Goal: Check status: Check status

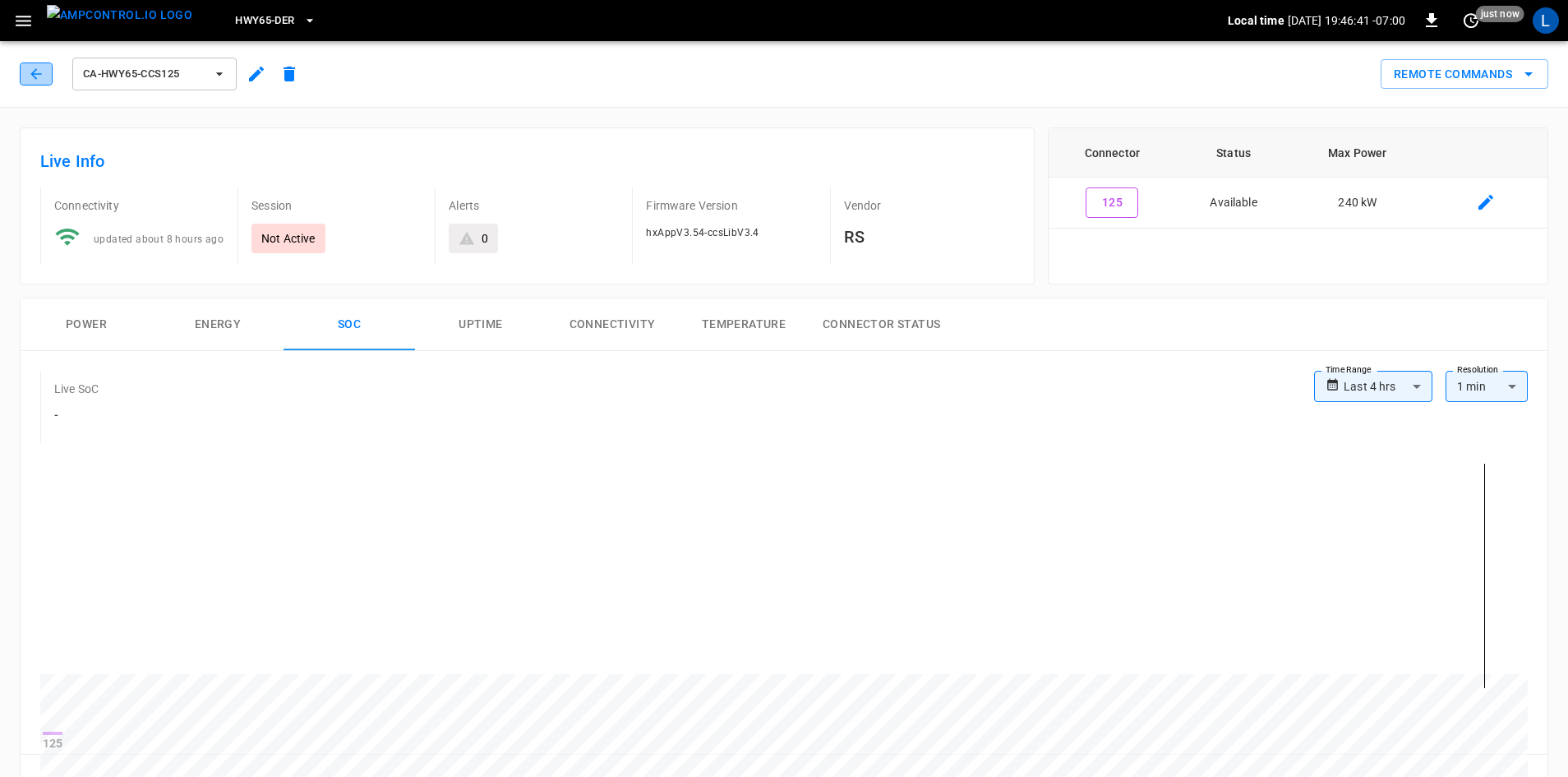
click at [33, 65] on button "button" at bounding box center [36, 74] width 33 height 23
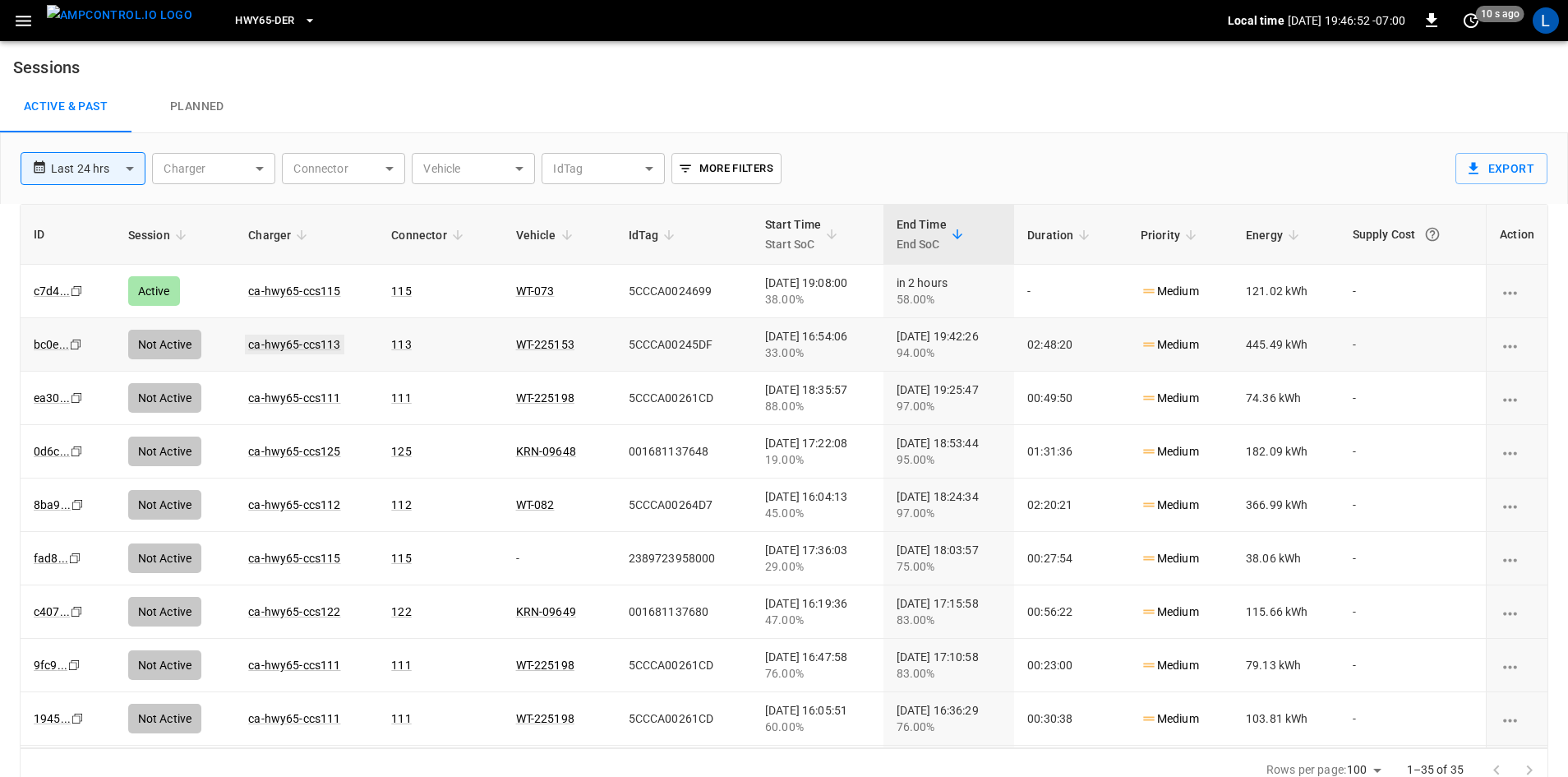
click at [260, 345] on link "ca-hwy65-ccs113" at bounding box center [294, 344] width 99 height 20
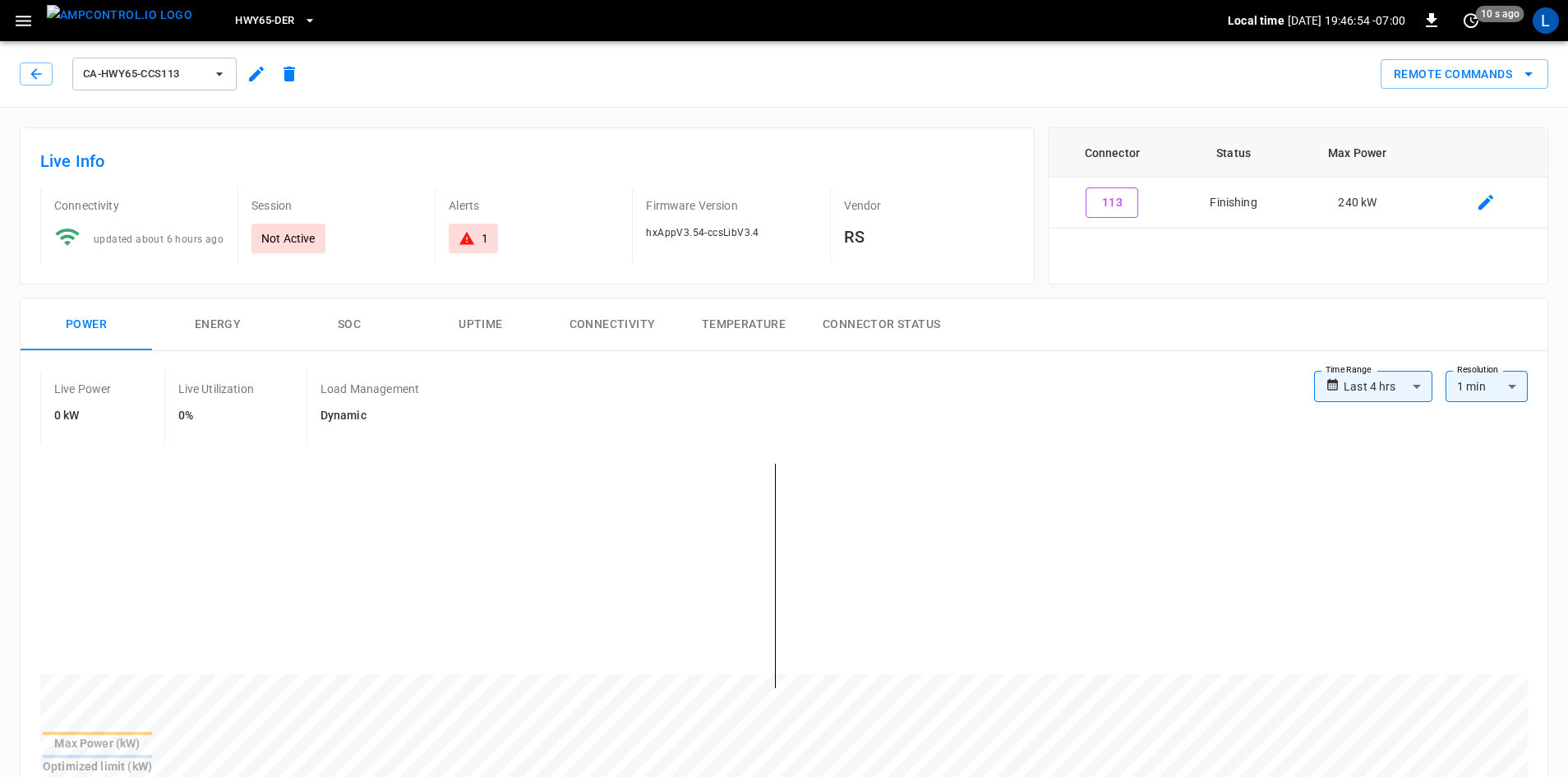
click at [344, 328] on button "SOC" at bounding box center [349, 324] width 131 height 52
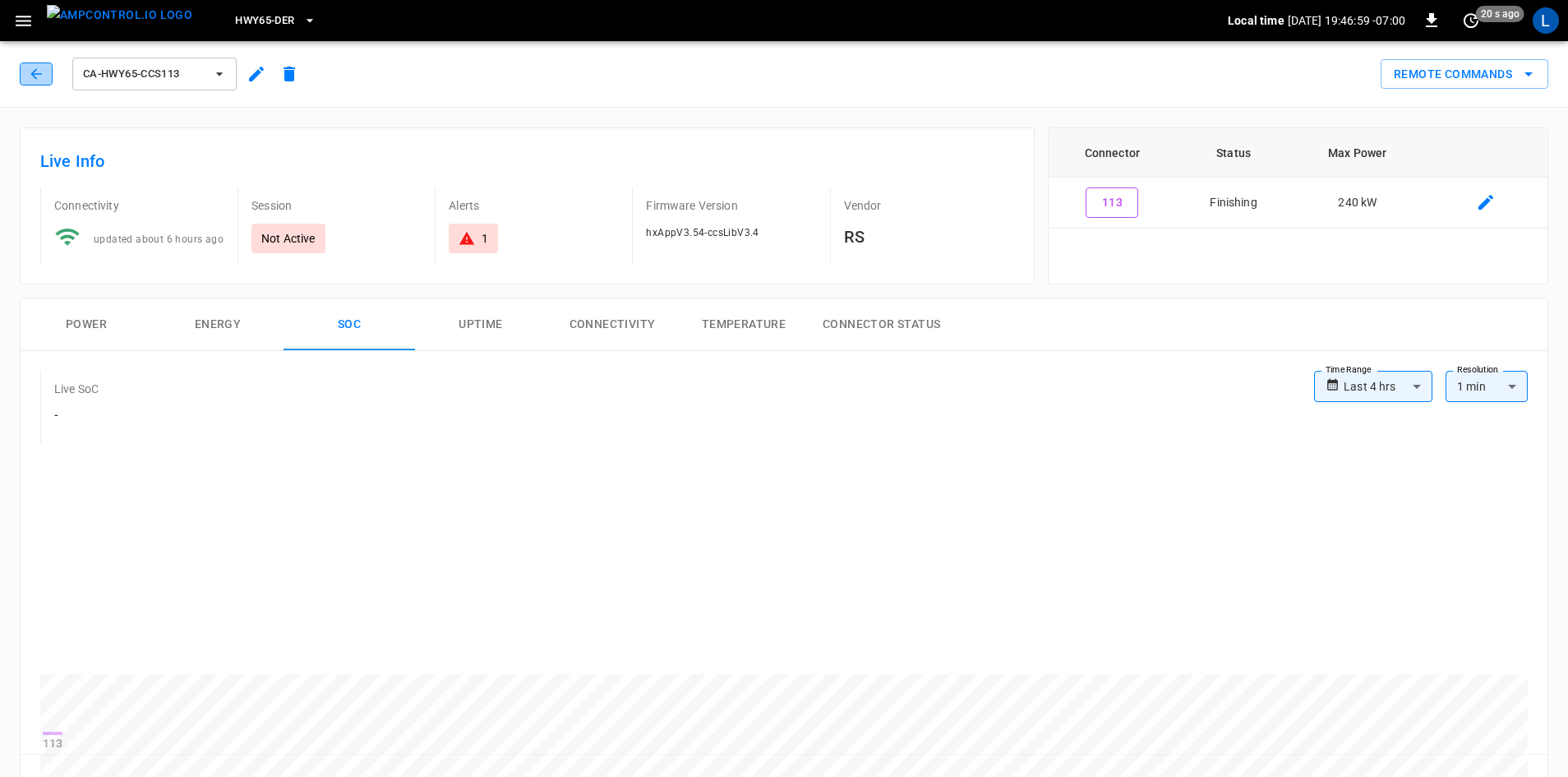
click at [24, 73] on button "button" at bounding box center [36, 74] width 33 height 23
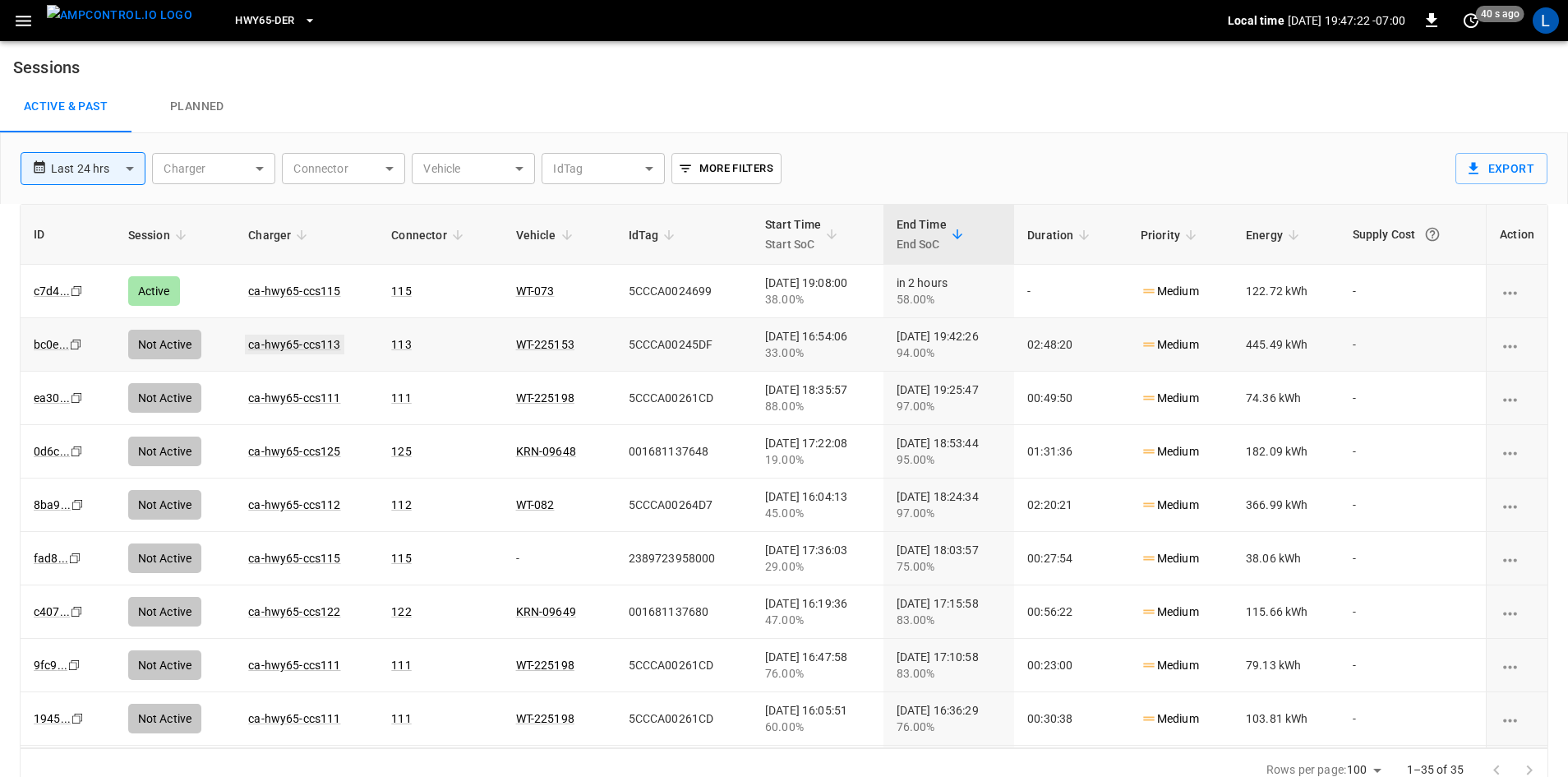
click at [321, 346] on link "ca-hwy65-ccs113" at bounding box center [294, 344] width 99 height 20
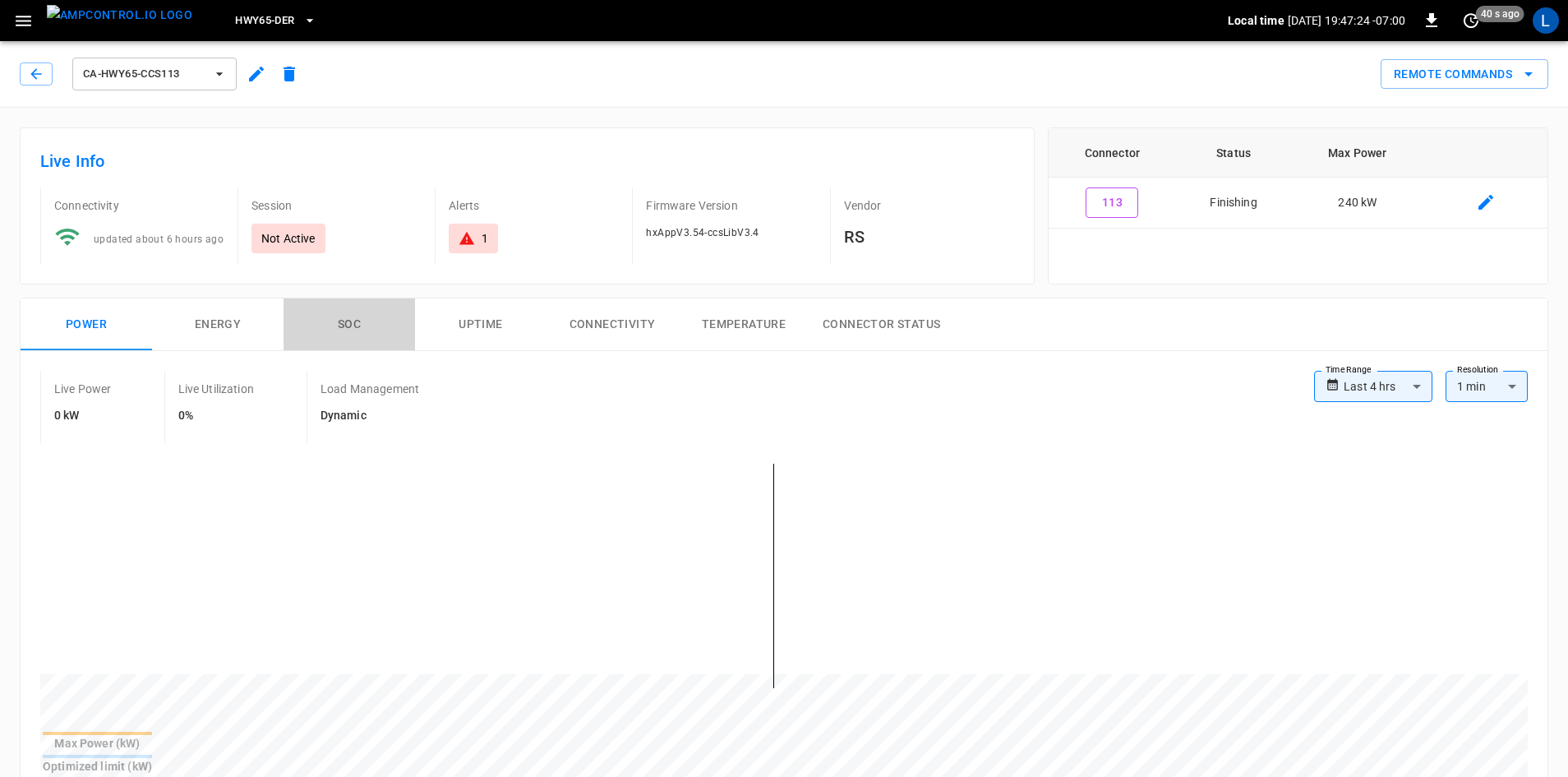
click at [341, 322] on button "SOC" at bounding box center [349, 324] width 131 height 52
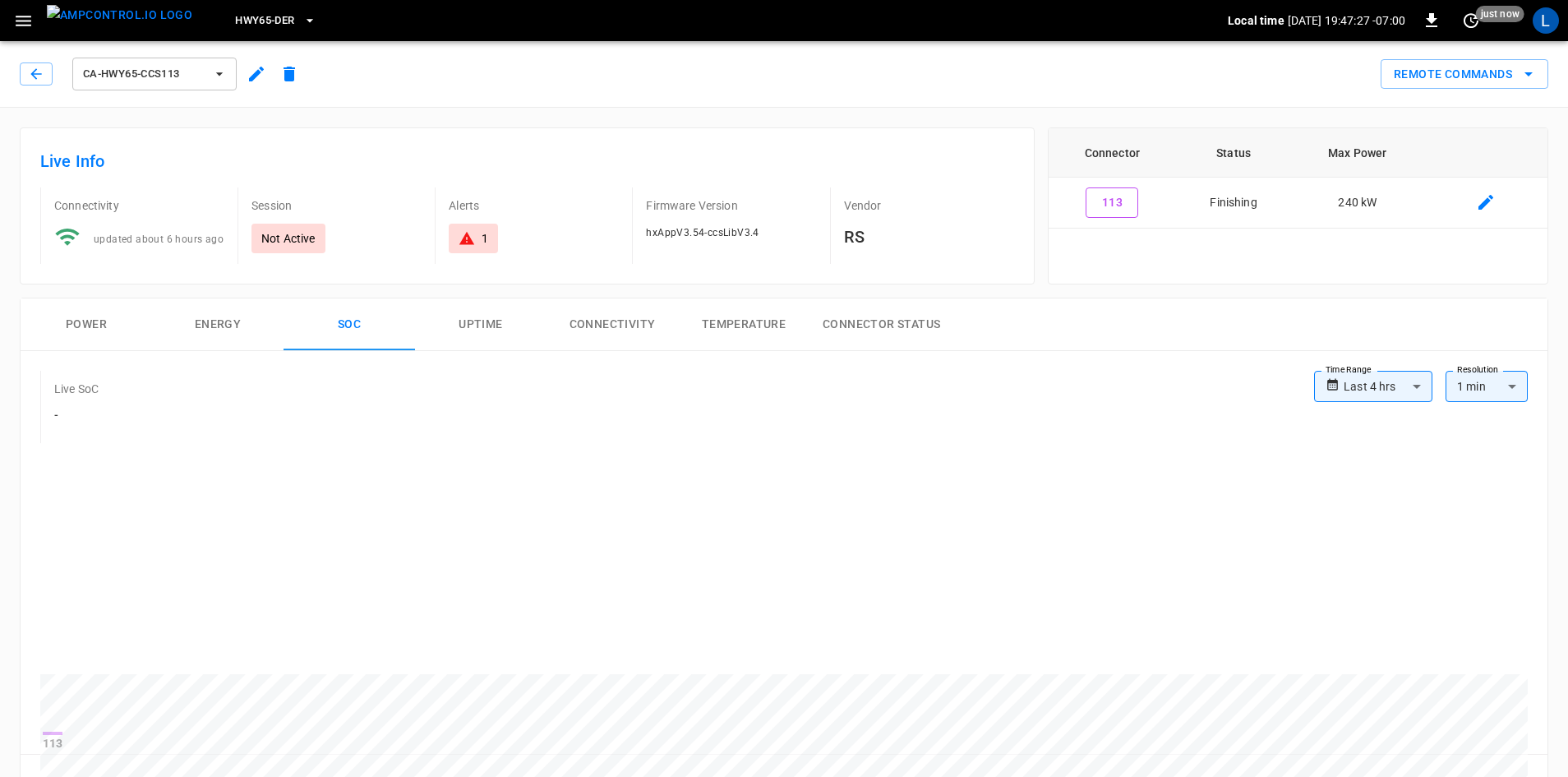
drag, startPoint x: 45, startPoint y: 74, endPoint x: 50, endPoint y: 2, distance: 72.2
click at [50, 73] on button "button" at bounding box center [36, 74] width 33 height 23
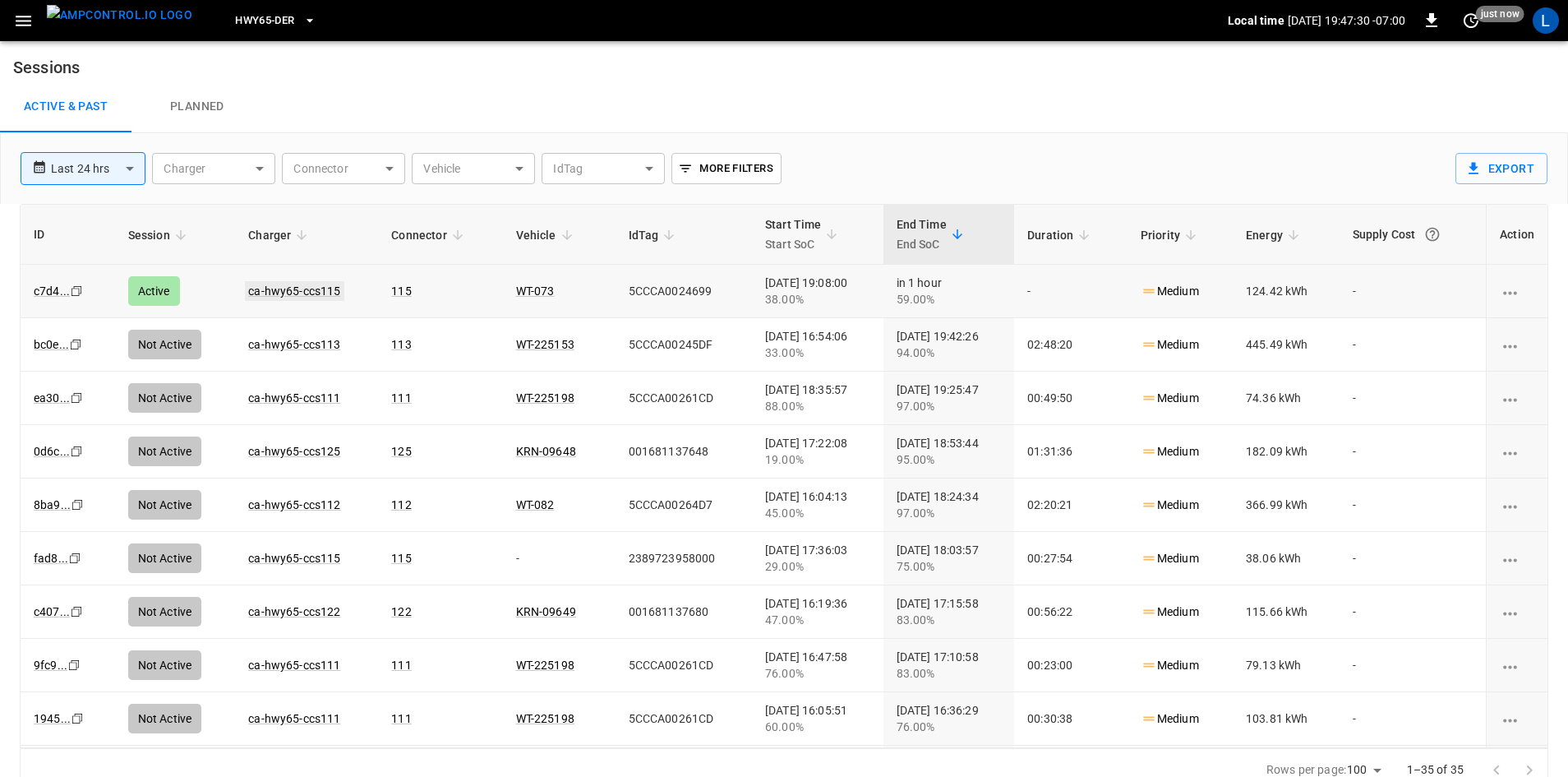
click at [290, 285] on link "ca-hwy65-ccs115" at bounding box center [294, 291] width 99 height 20
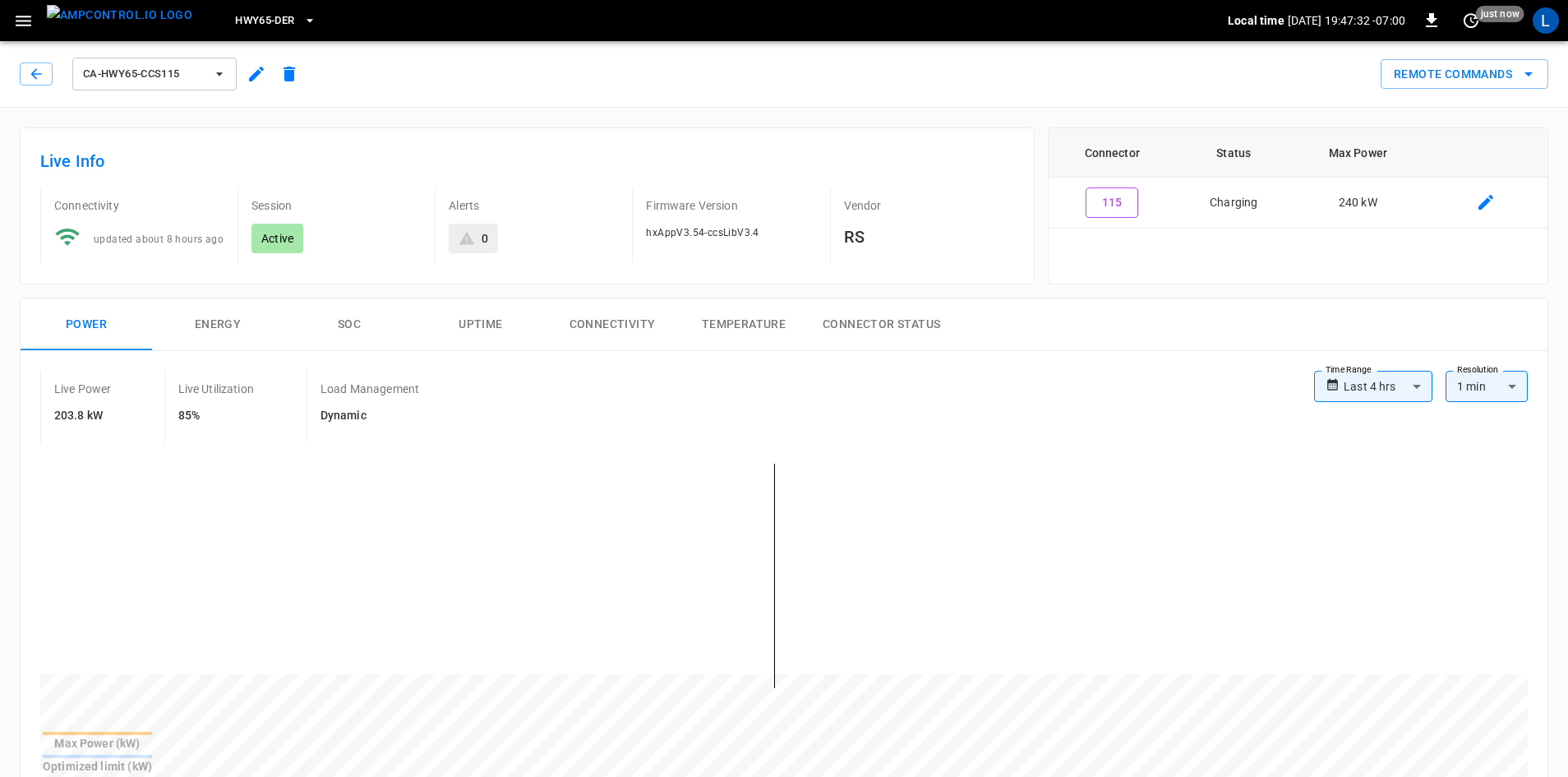
click at [360, 327] on button "SOC" at bounding box center [349, 324] width 131 height 52
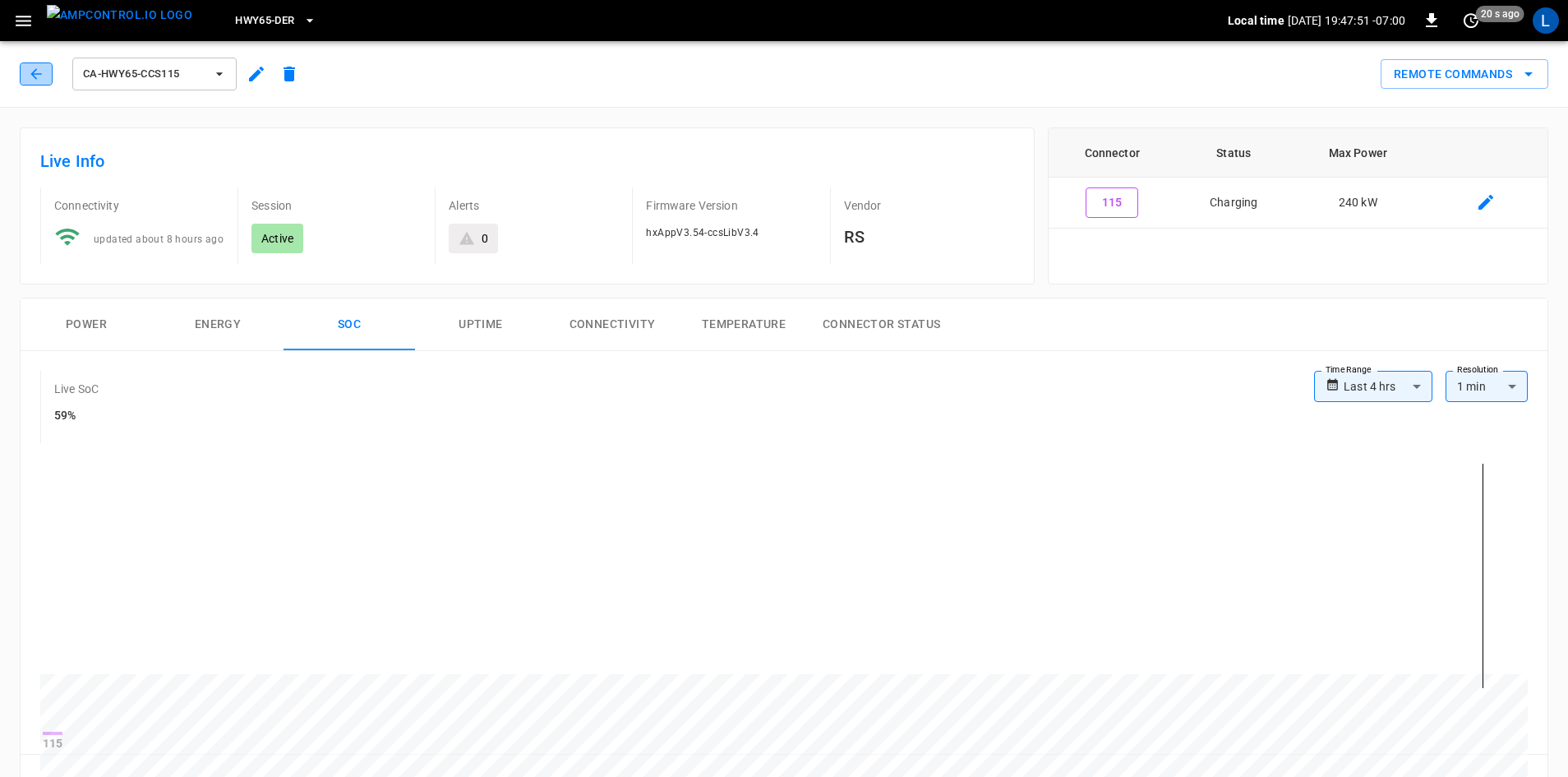
click at [41, 72] on icon "button" at bounding box center [36, 74] width 16 height 16
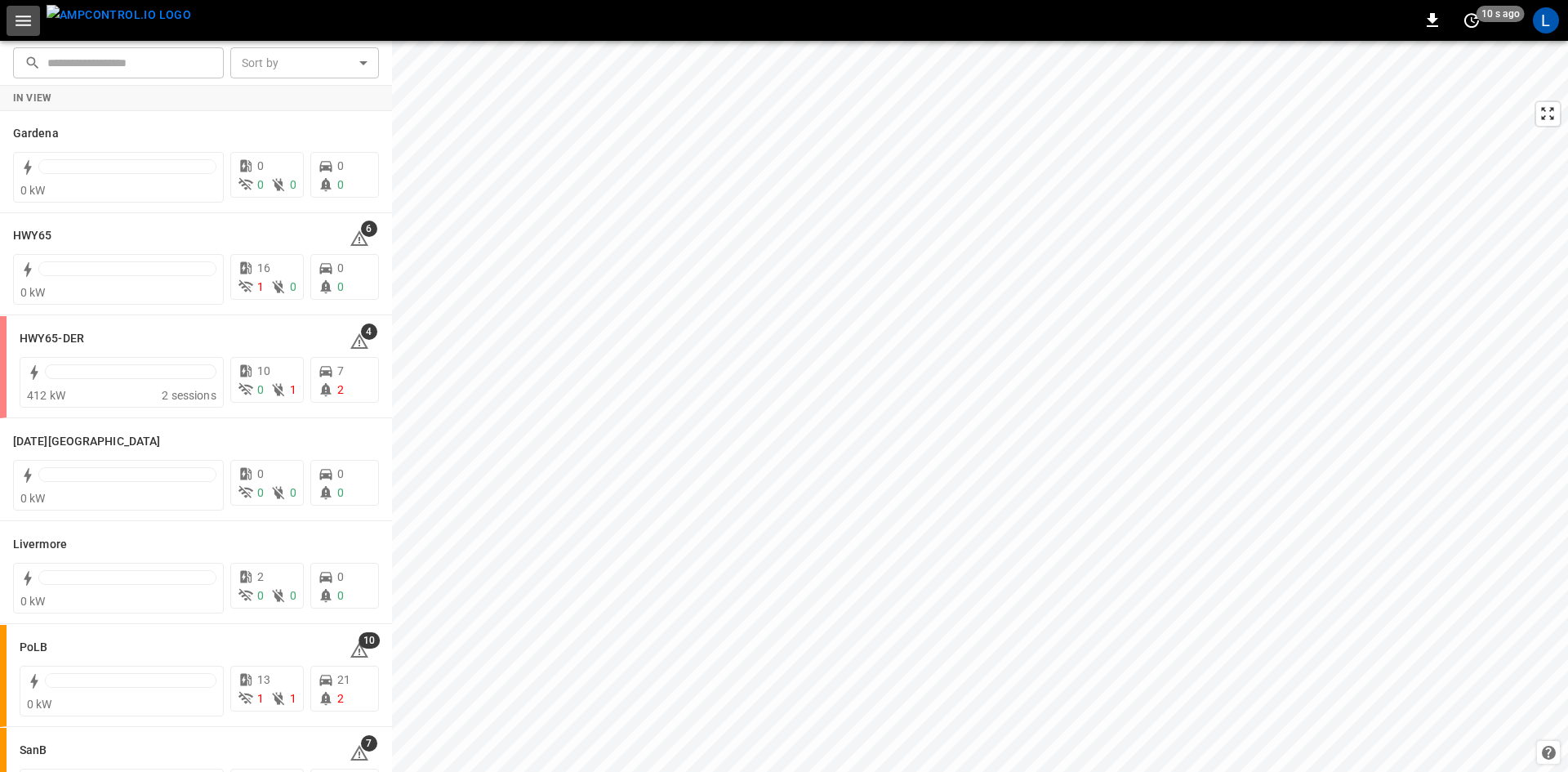
click at [26, 26] on icon "button" at bounding box center [23, 20] width 15 height 10
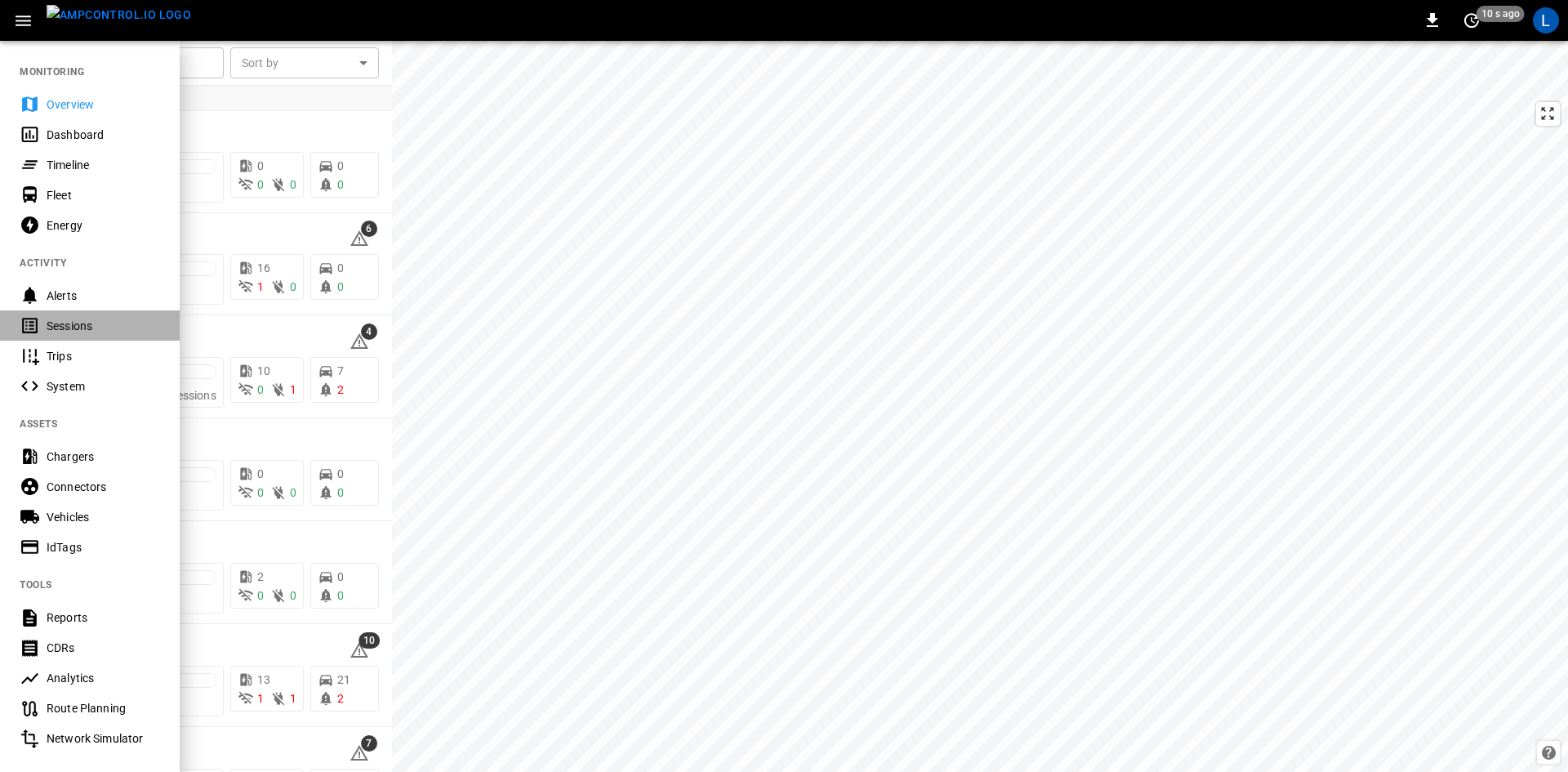
click at [65, 320] on div "Sessions" at bounding box center [103, 326] width 113 height 16
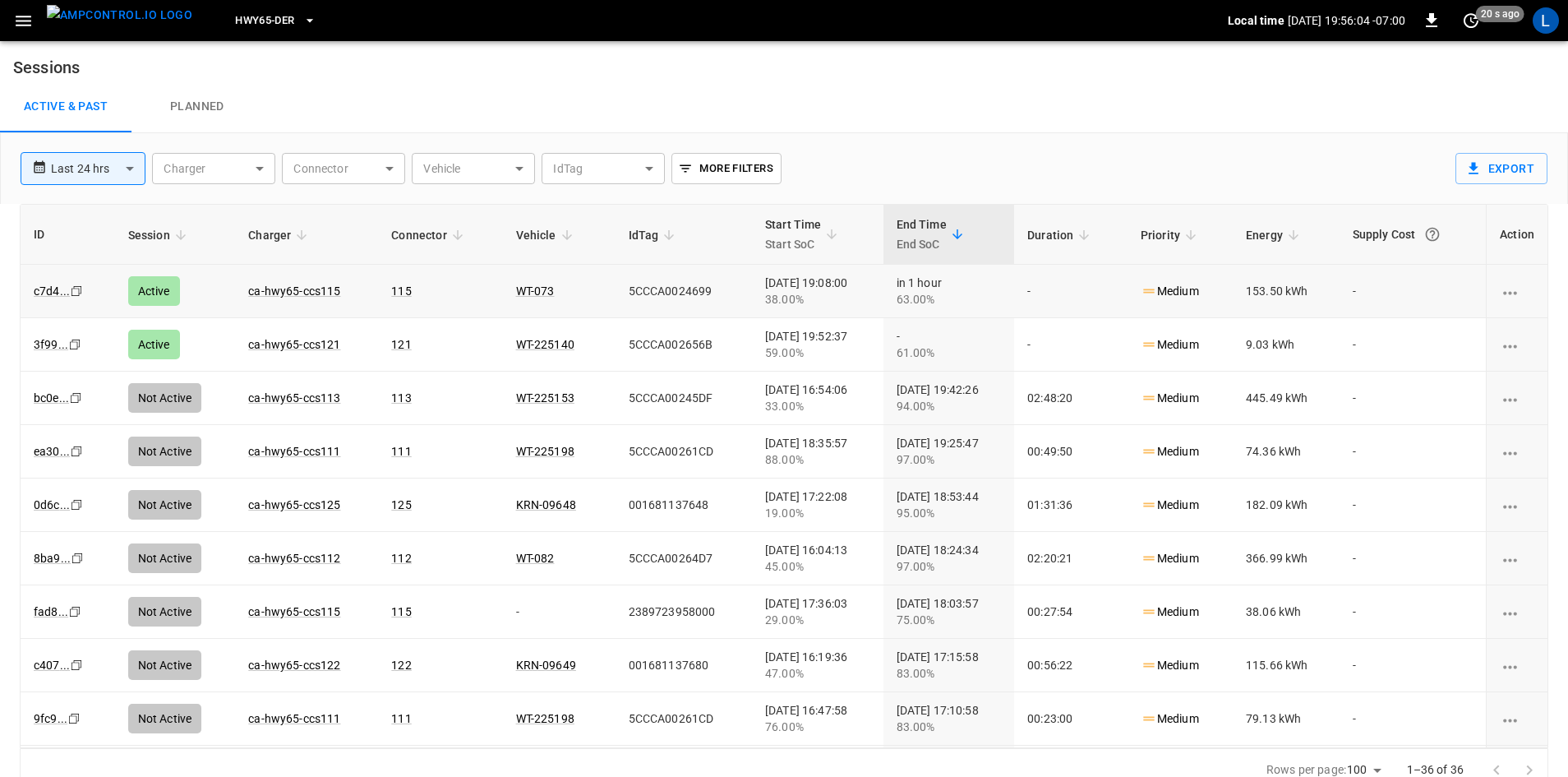
click at [271, 298] on td "ca-hwy65-ccs115" at bounding box center [306, 292] width 143 height 53
click at [271, 296] on link "ca-hwy65-ccs115" at bounding box center [294, 291] width 99 height 20
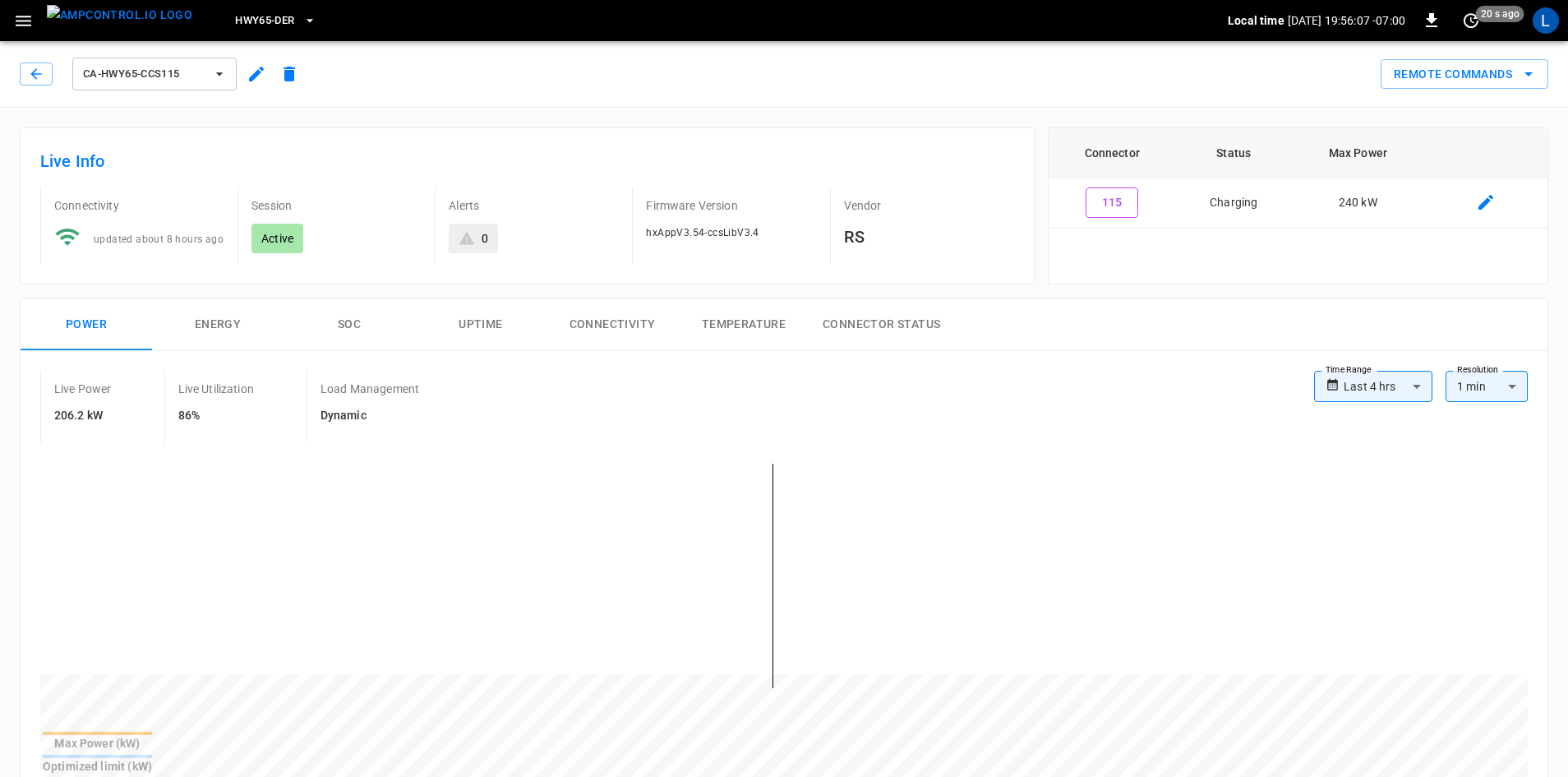
click at [348, 326] on button "SOC" at bounding box center [349, 324] width 131 height 52
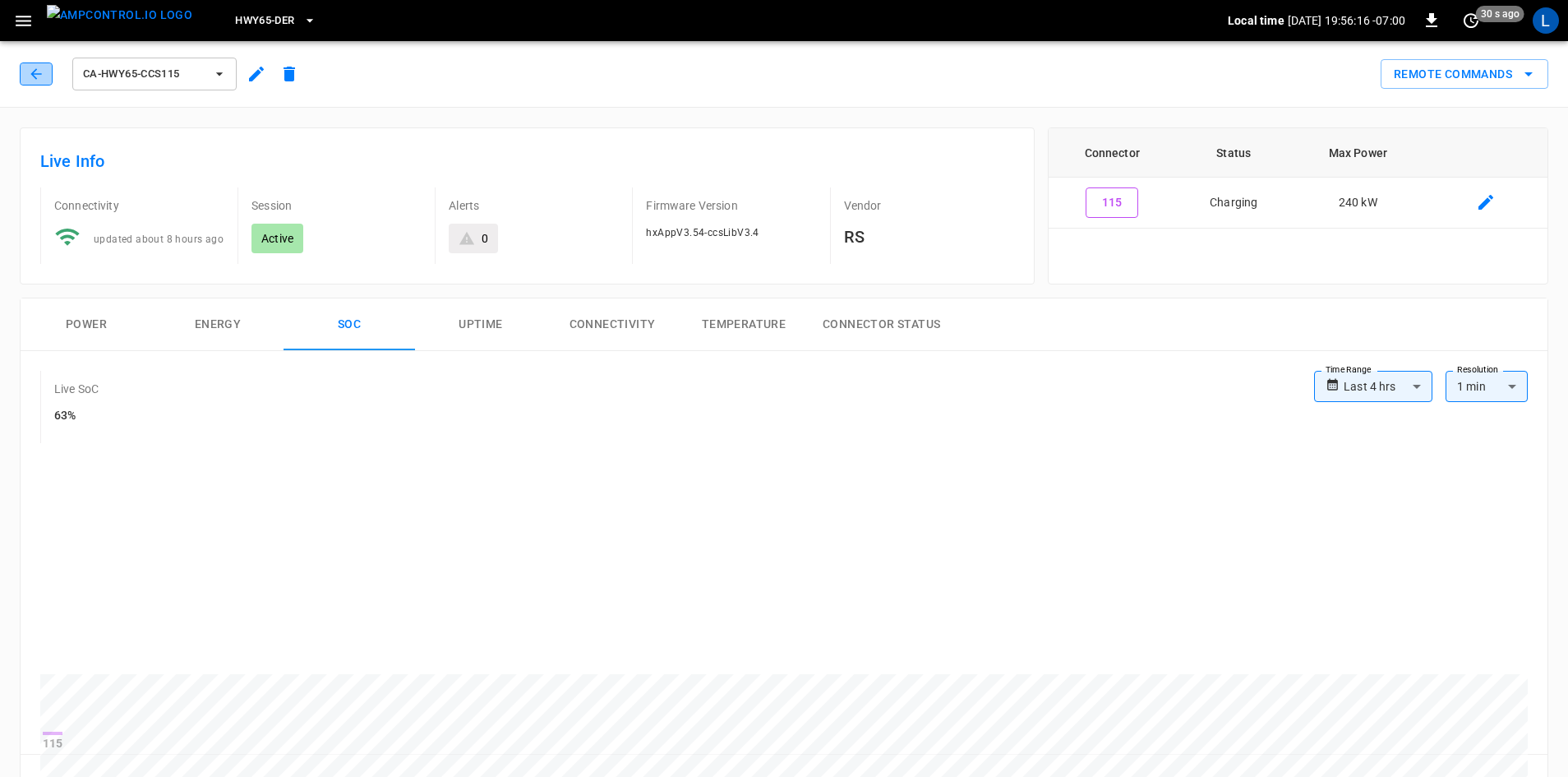
click at [35, 81] on icon "button" at bounding box center [36, 74] width 16 height 16
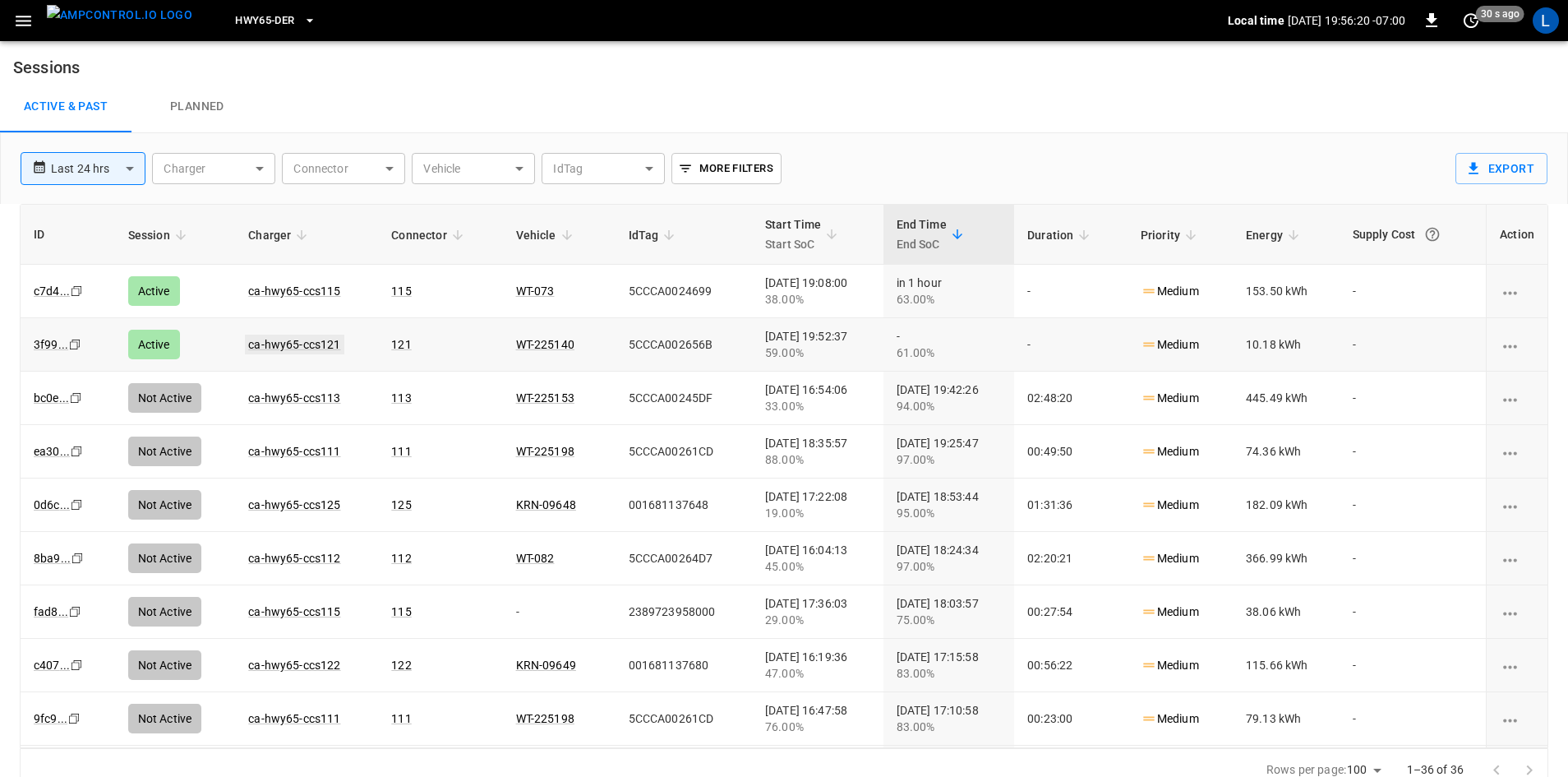
click at [306, 344] on link "ca-hwy65-ccs121" at bounding box center [294, 344] width 99 height 20
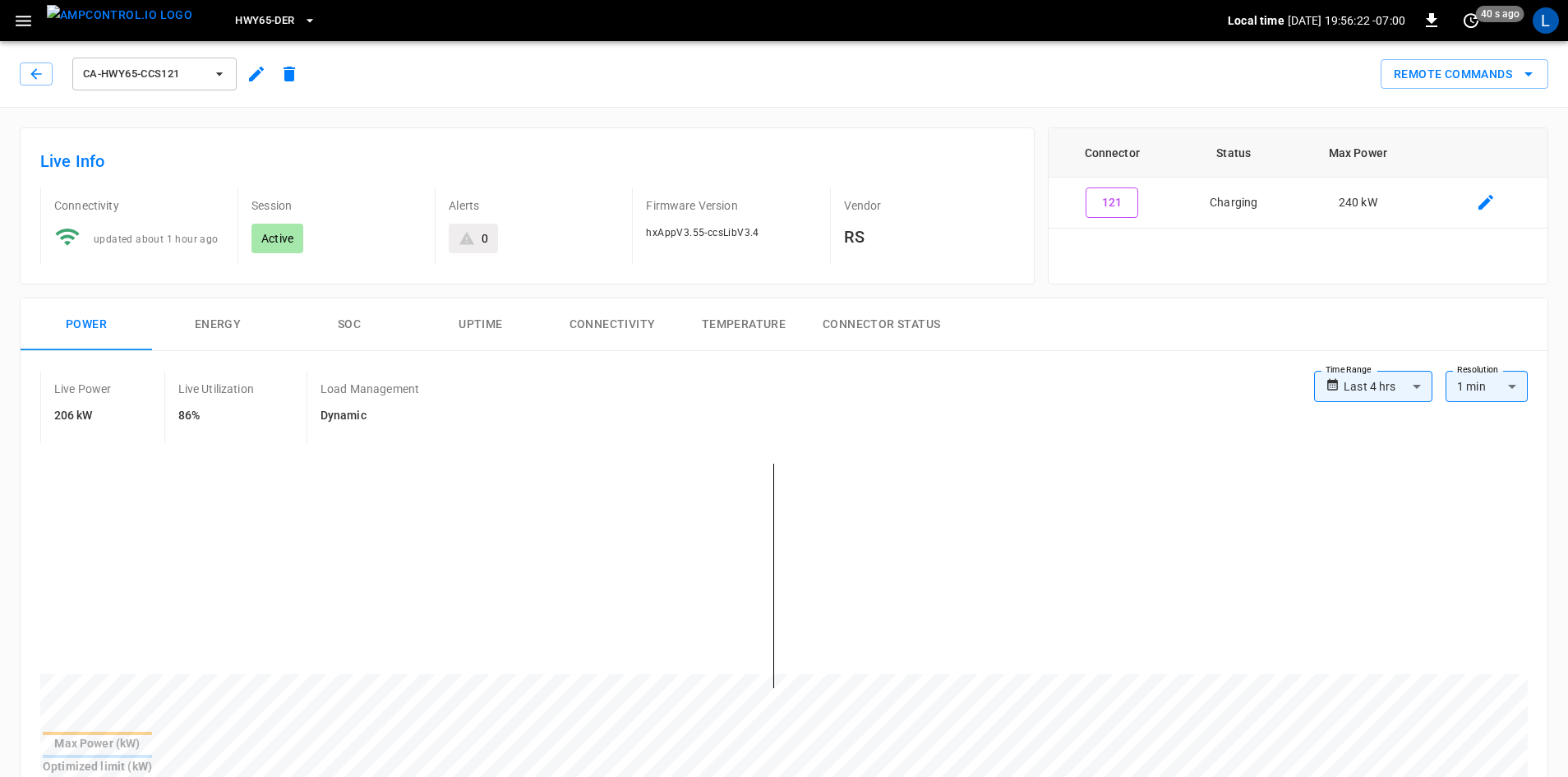
click at [338, 323] on button "SOC" at bounding box center [349, 324] width 131 height 52
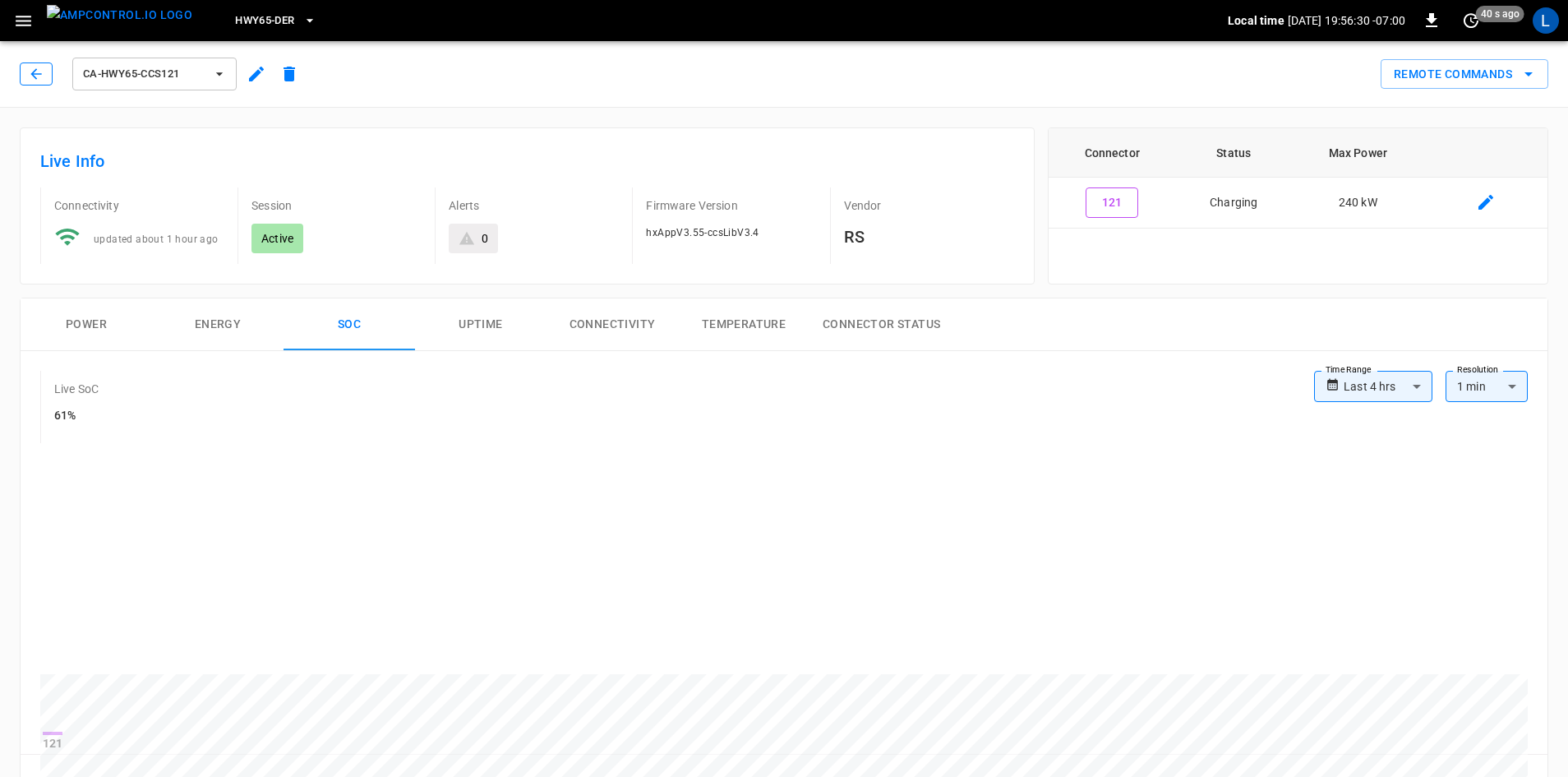
click at [47, 81] on button "button" at bounding box center [36, 74] width 33 height 23
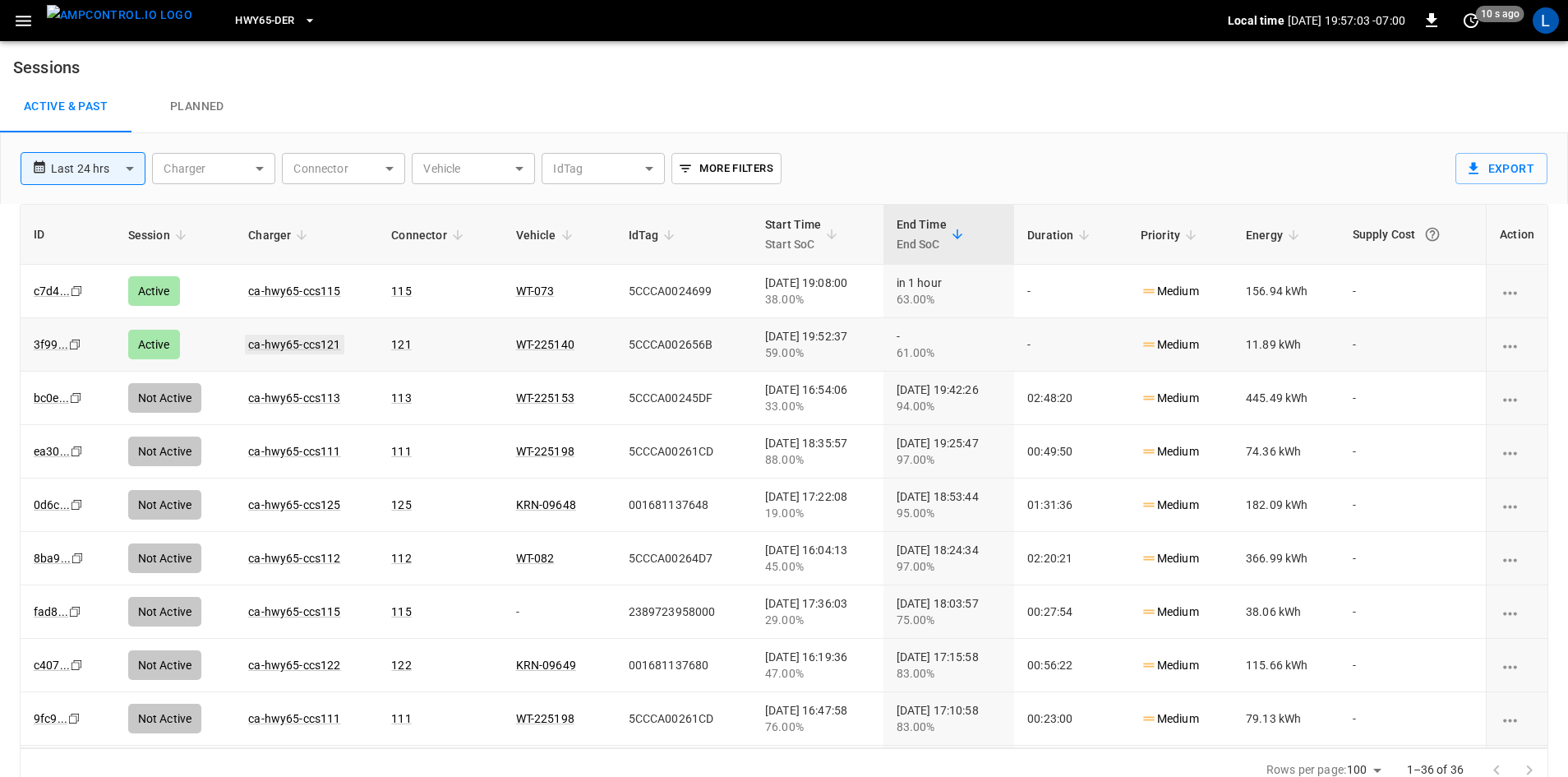
click at [263, 343] on link "ca-hwy65-ccs121" at bounding box center [294, 344] width 99 height 20
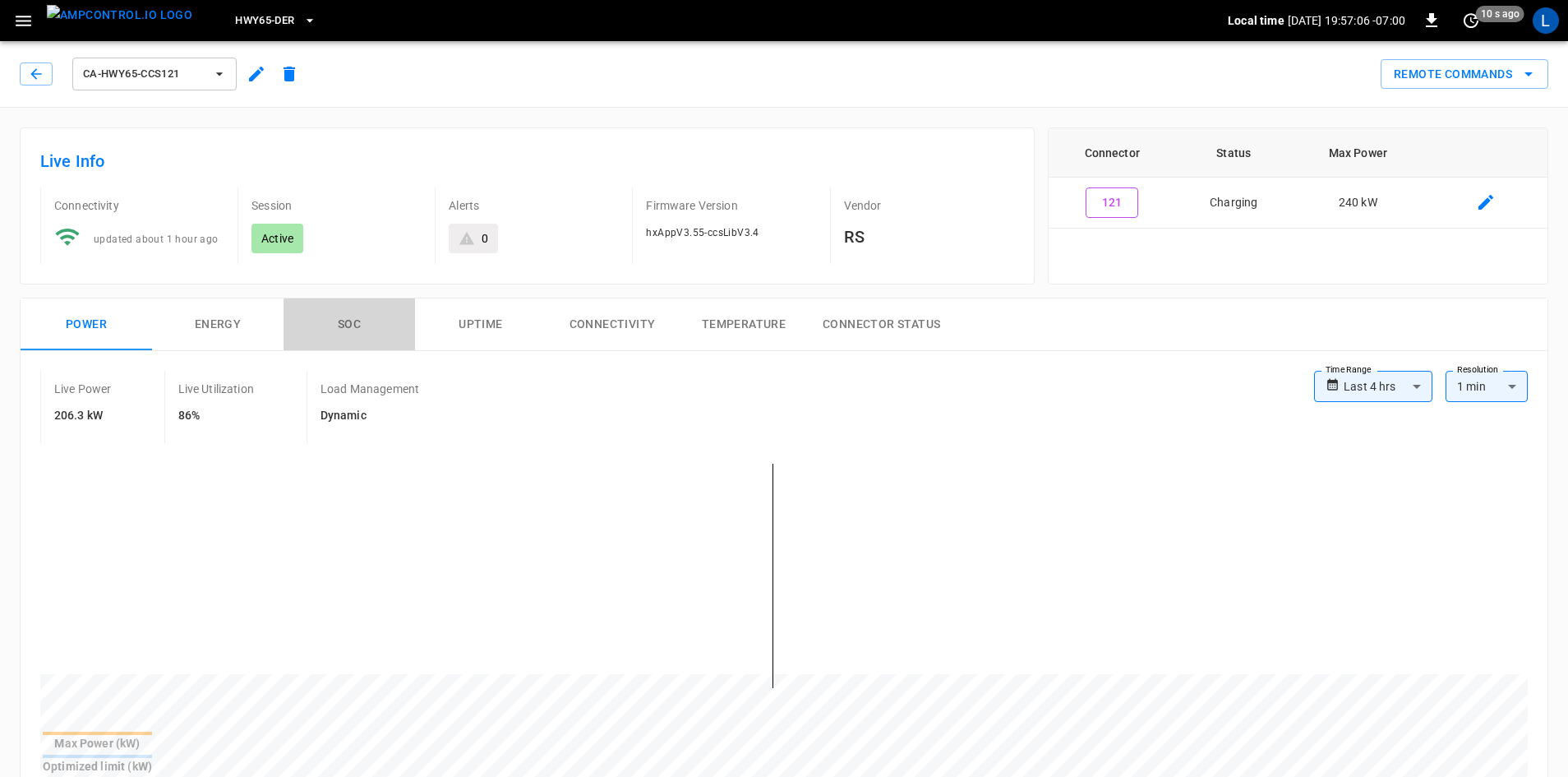
click at [353, 323] on button "SOC" at bounding box center [349, 324] width 131 height 52
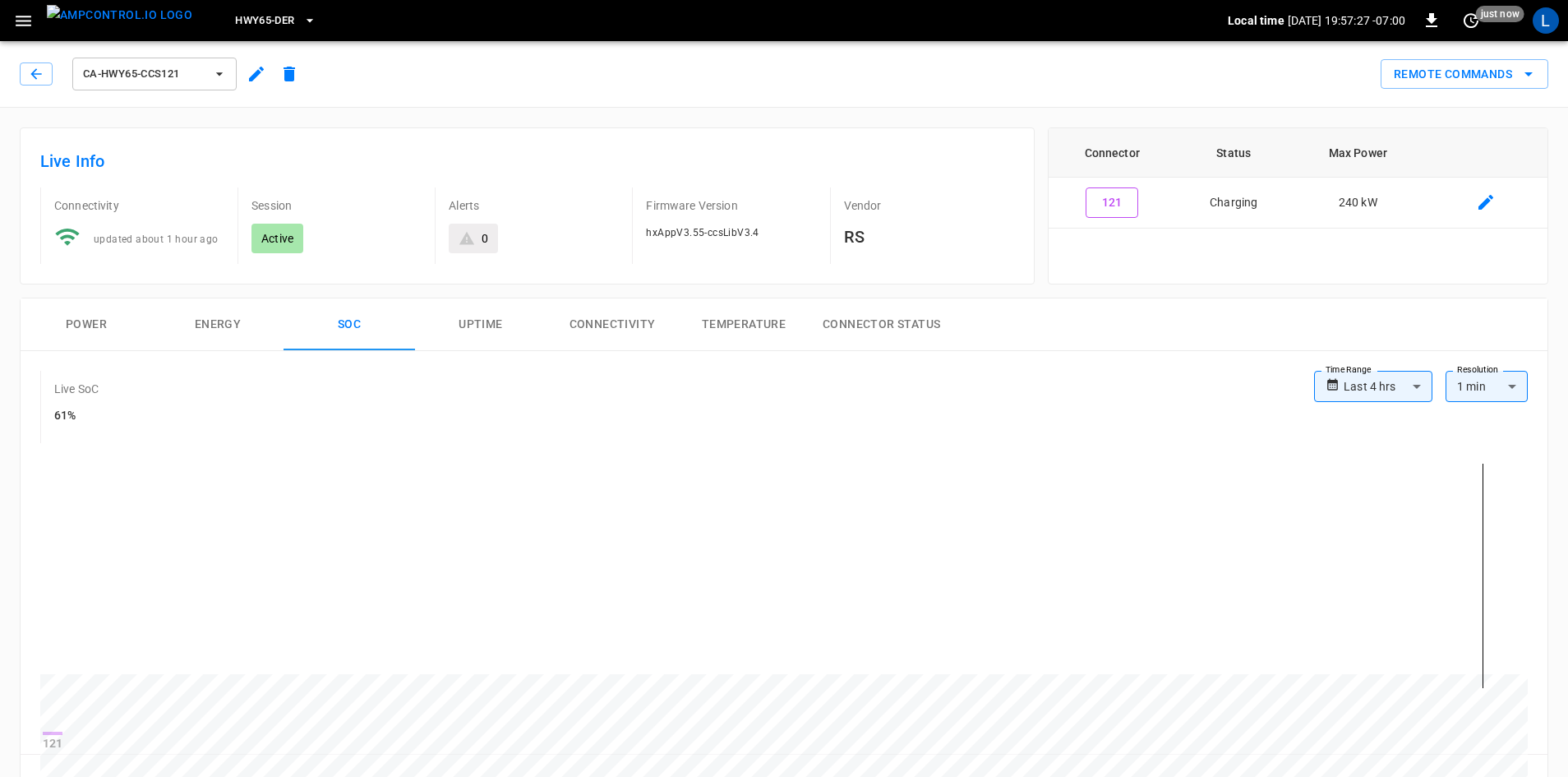
click at [21, 62] on div "ca-hwy65-ccs121" at bounding box center [163, 74] width 286 height 39
click at [29, 78] on icon "button" at bounding box center [36, 74] width 16 height 16
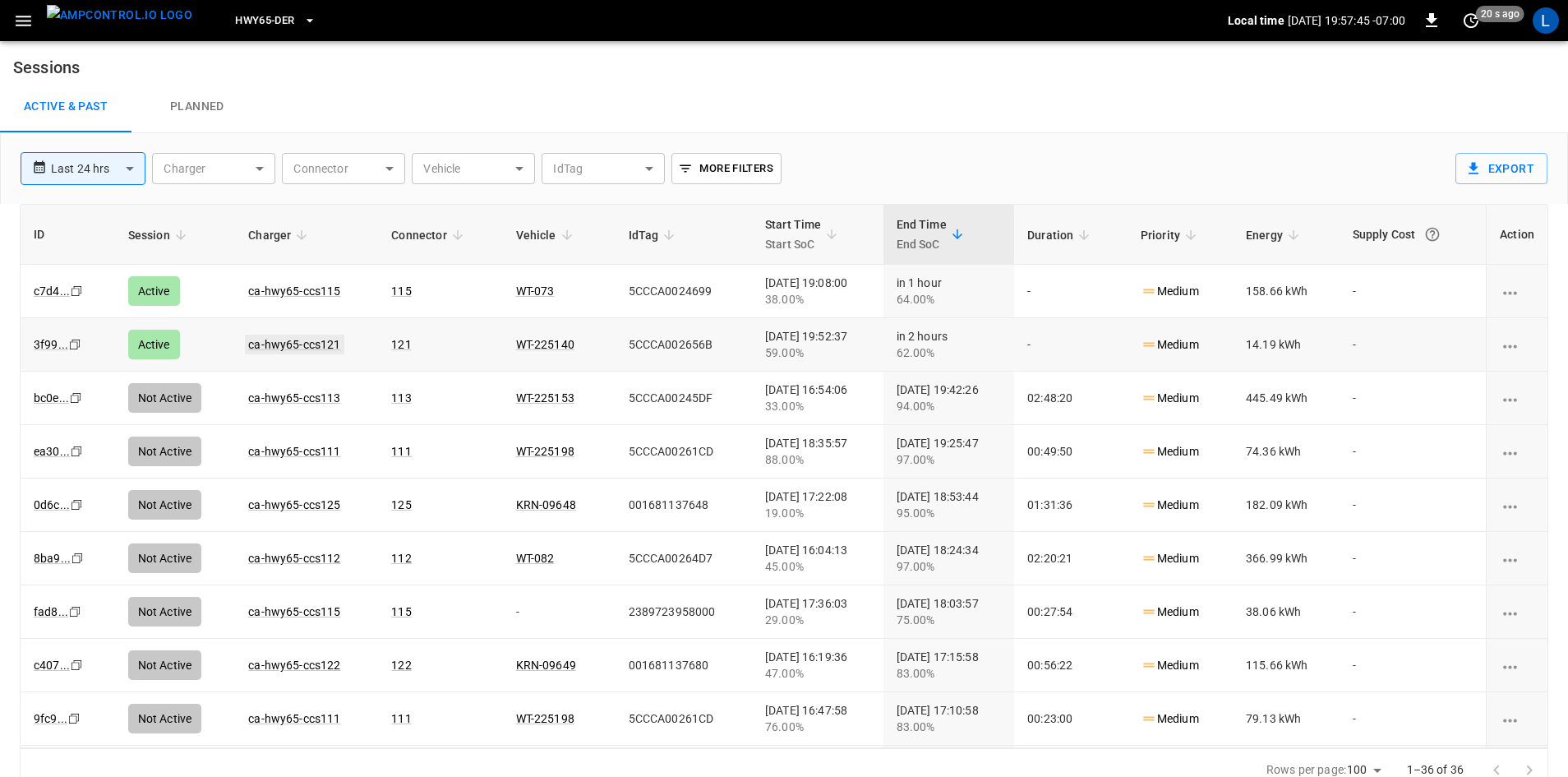
click at [327, 346] on link "ca-hwy65-ccs121" at bounding box center [294, 344] width 99 height 20
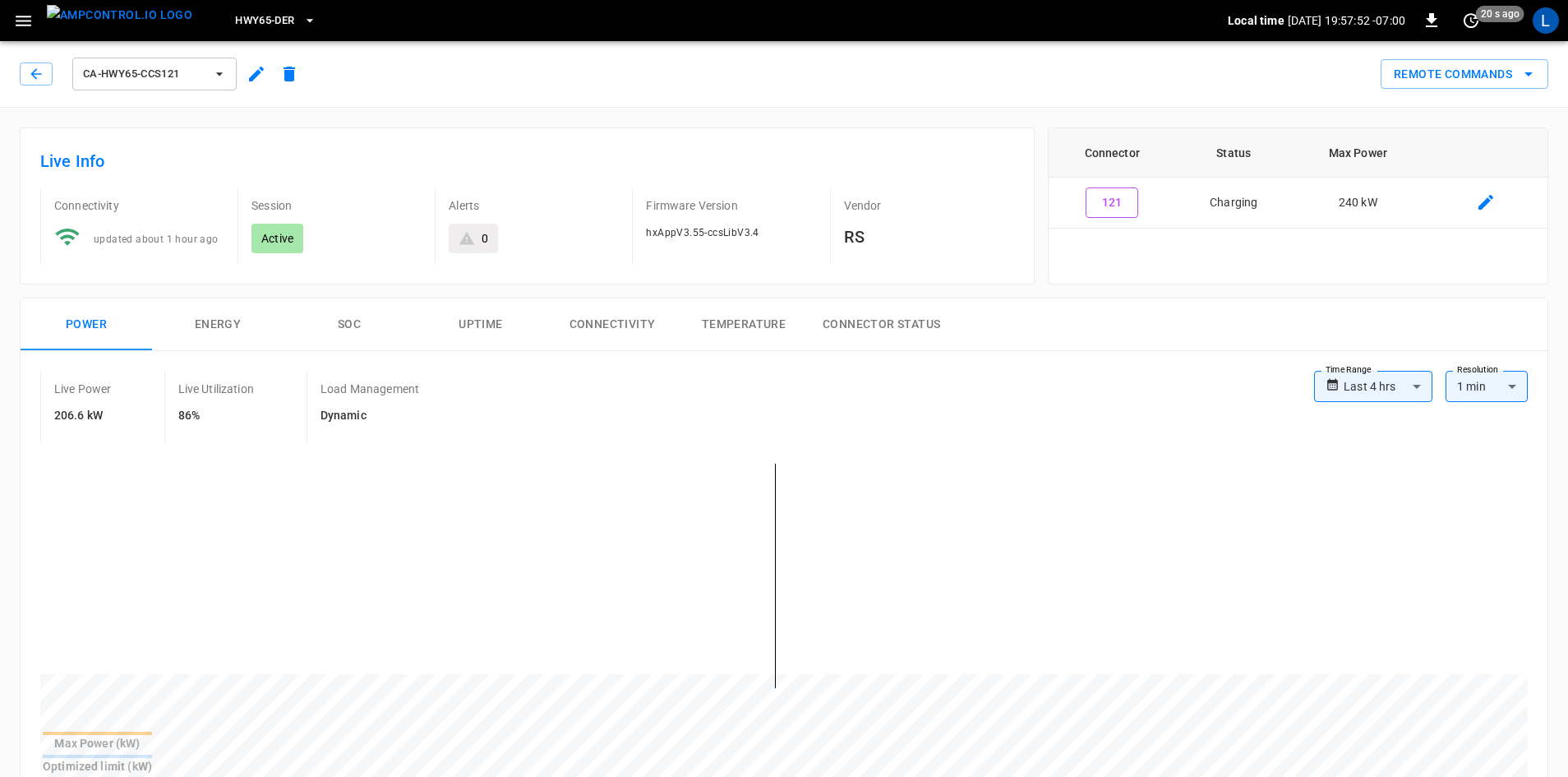
click at [52, 77] on div "ca-hwy65-ccs121" at bounding box center [163, 74] width 286 height 39
click at [38, 81] on icon "button" at bounding box center [36, 74] width 16 height 16
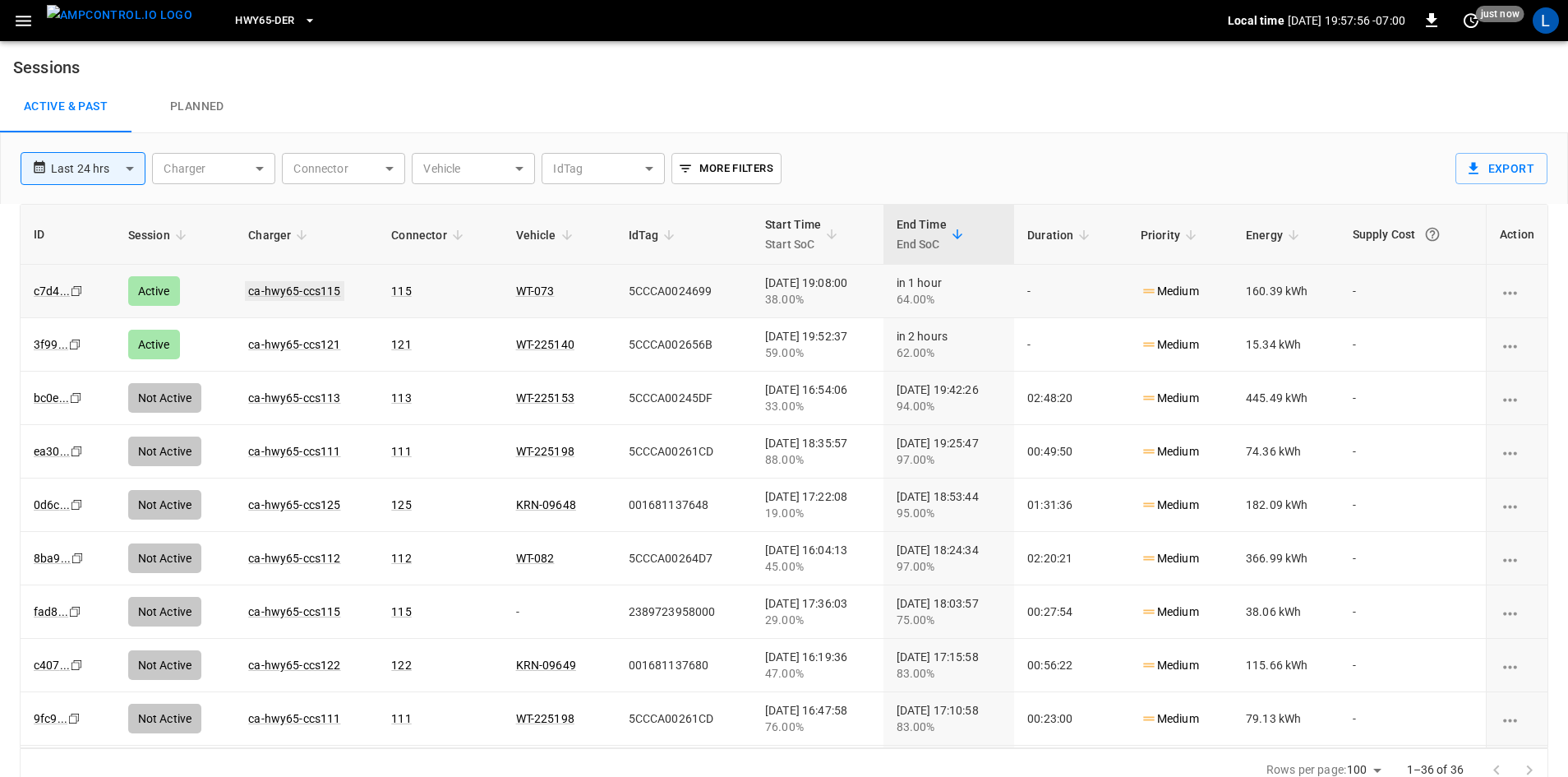
click at [302, 284] on link "ca-hwy65-ccs115" at bounding box center [294, 291] width 99 height 20
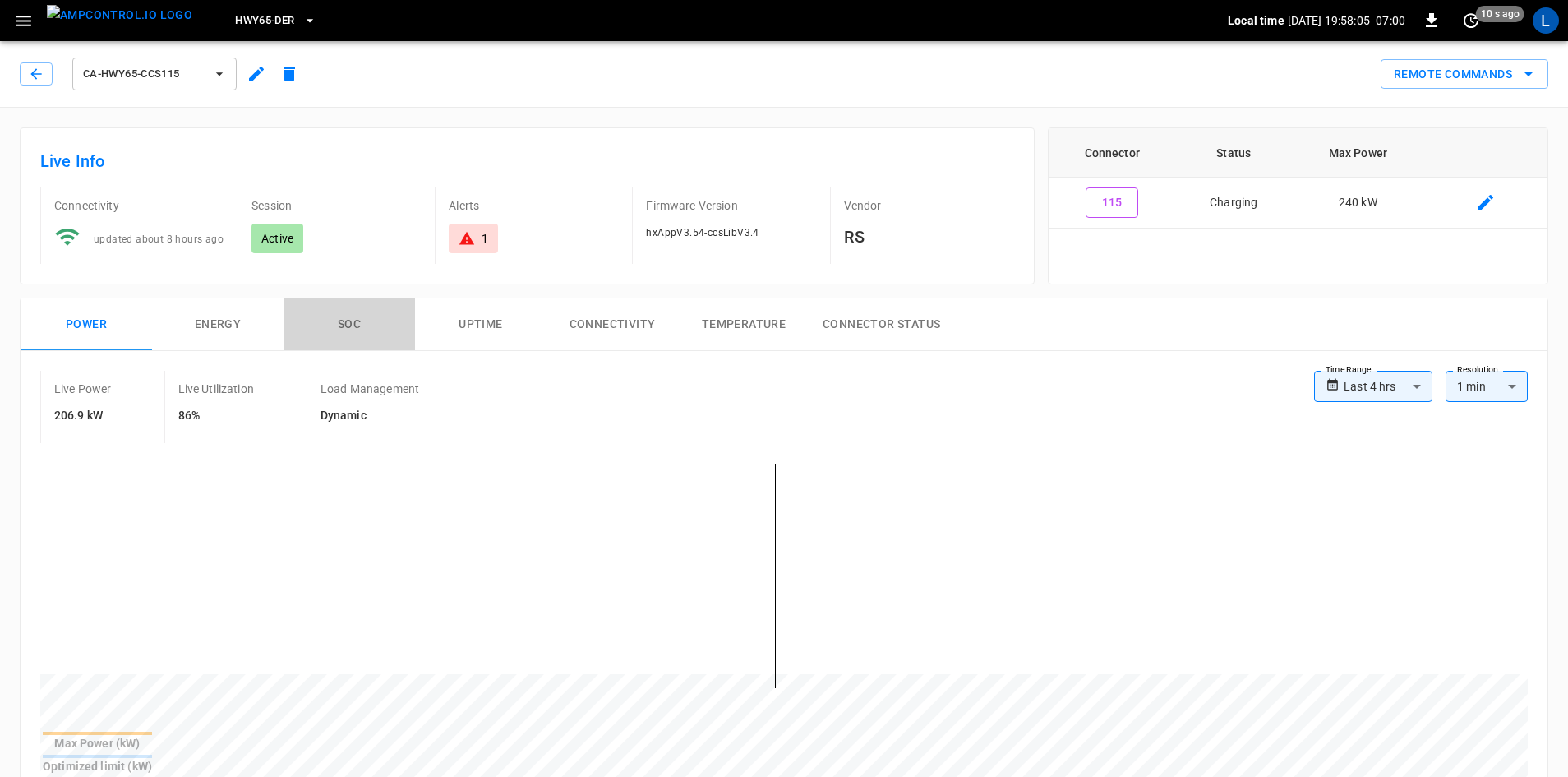
click at [343, 323] on button "SOC" at bounding box center [349, 324] width 131 height 52
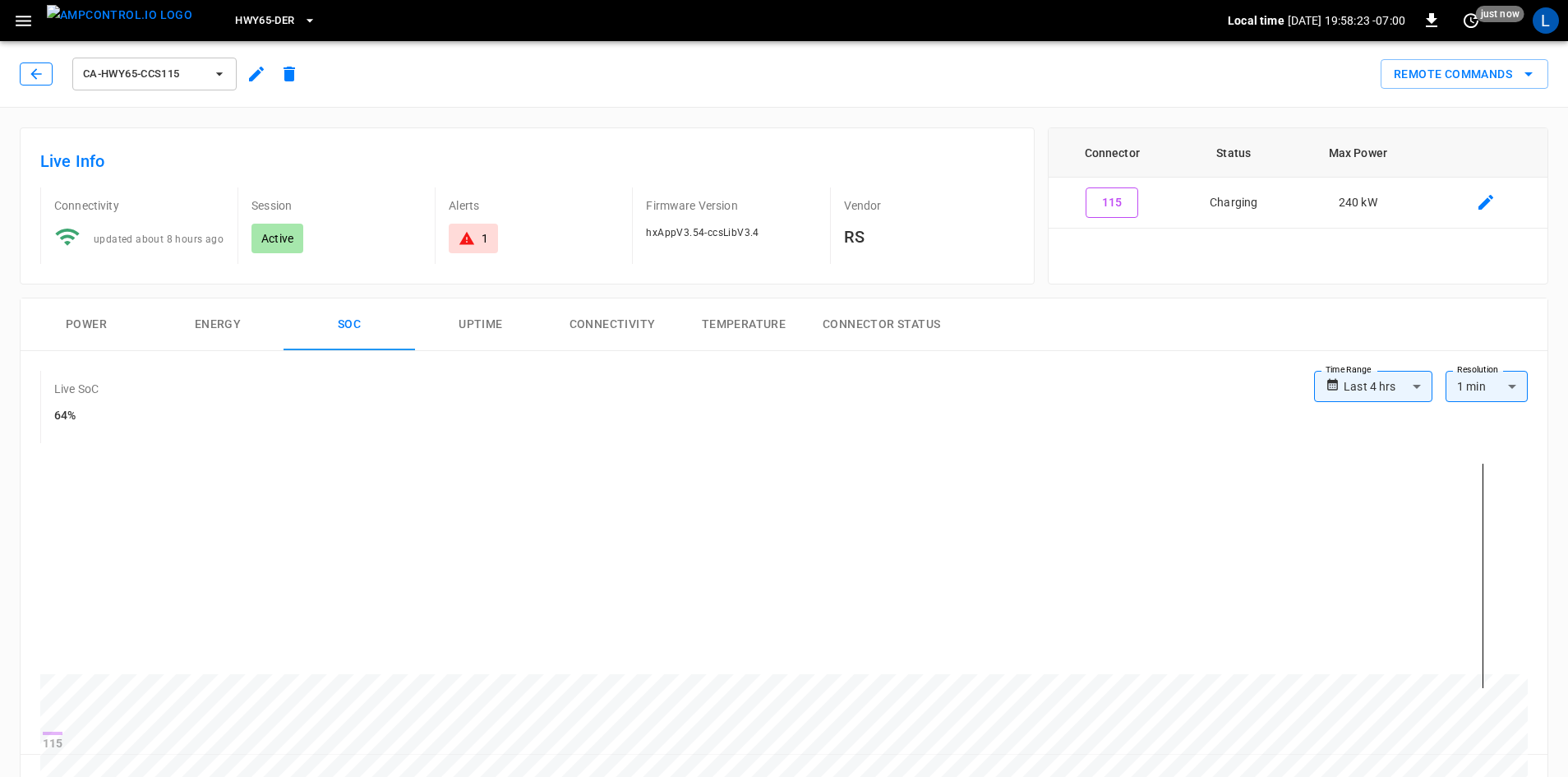
click at [27, 69] on button "button" at bounding box center [36, 74] width 33 height 23
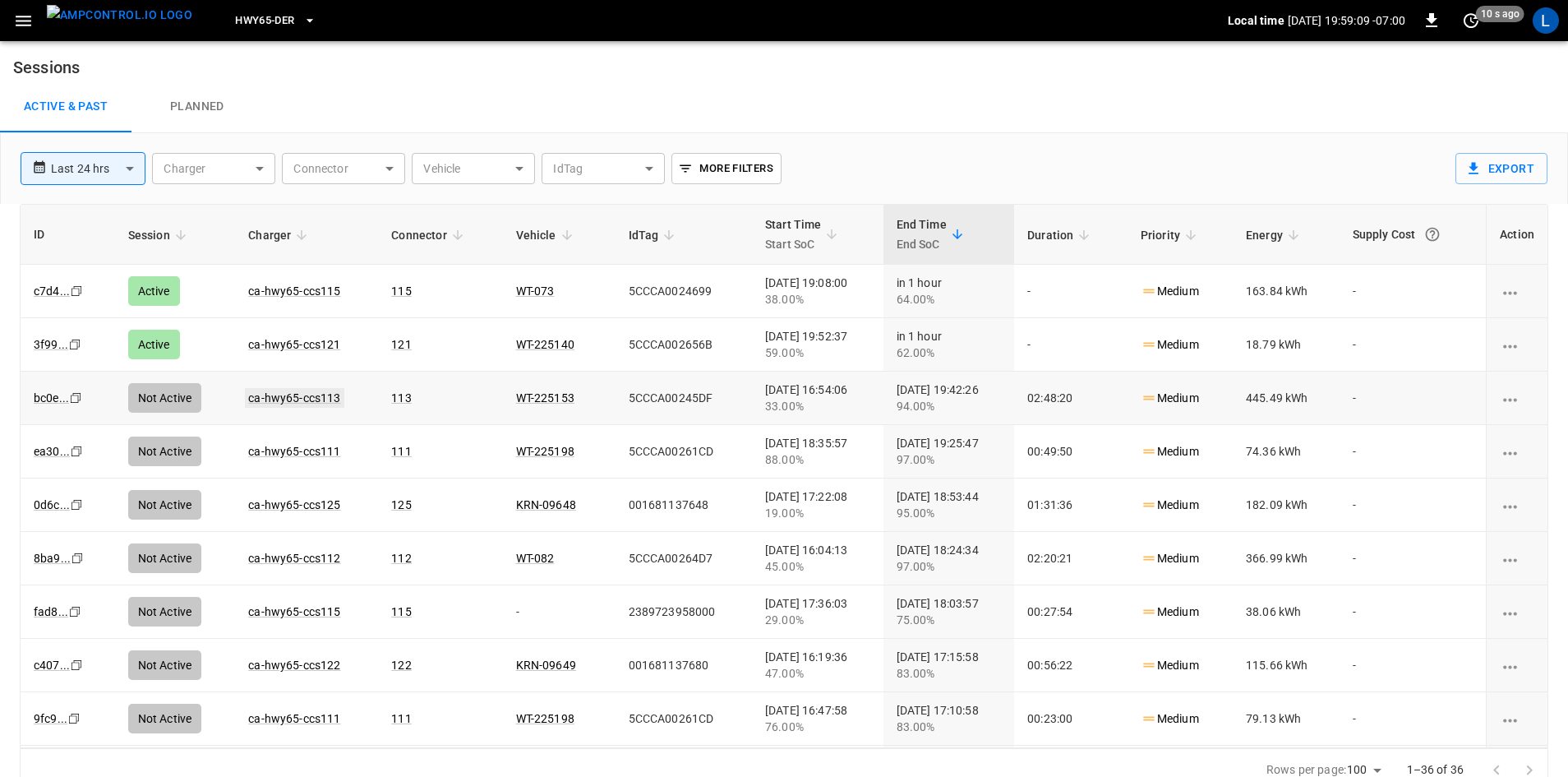
click at [315, 395] on link "ca-hwy65-ccs113" at bounding box center [294, 397] width 99 height 20
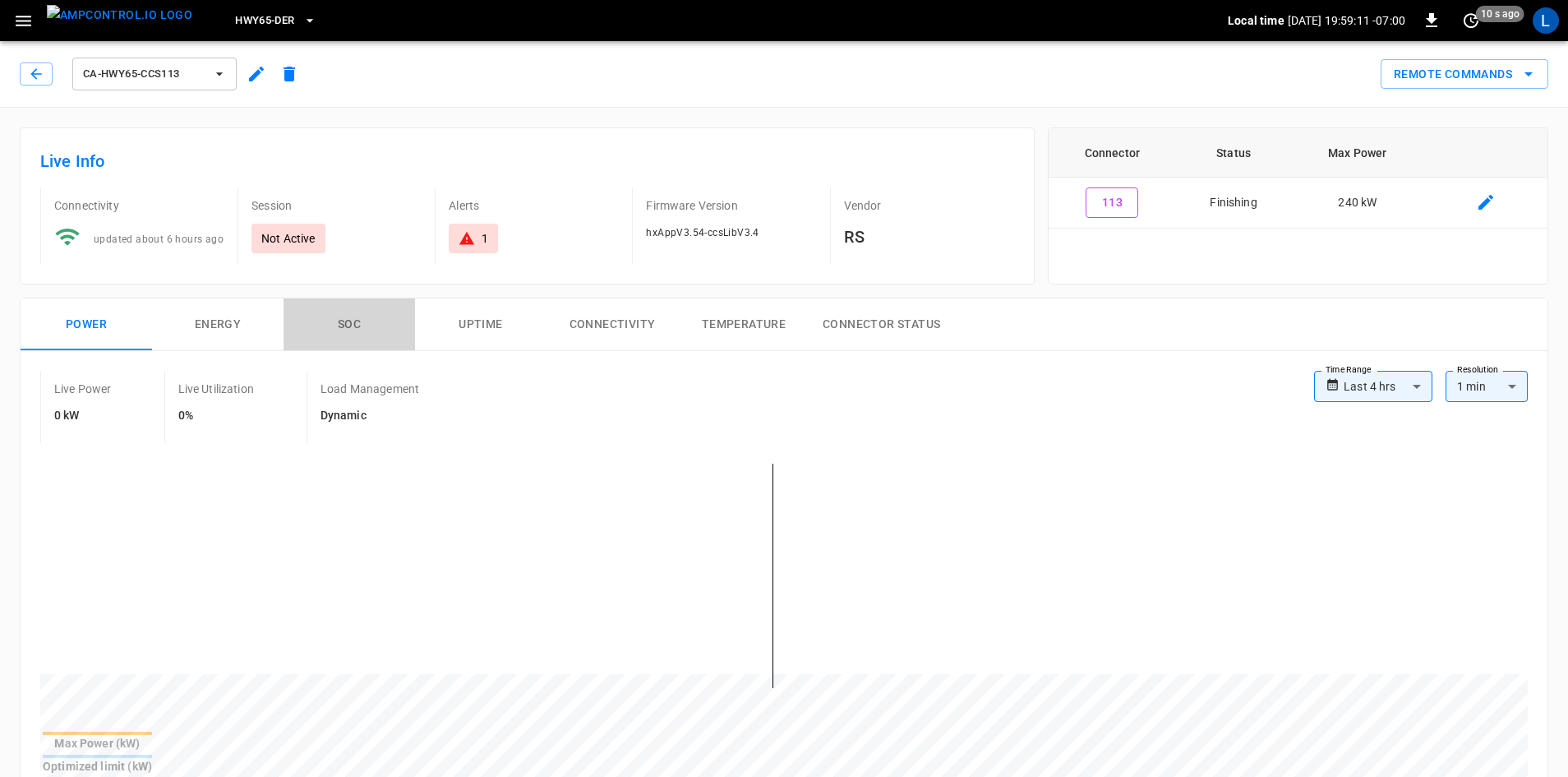
click at [361, 329] on button "SOC" at bounding box center [349, 324] width 131 height 52
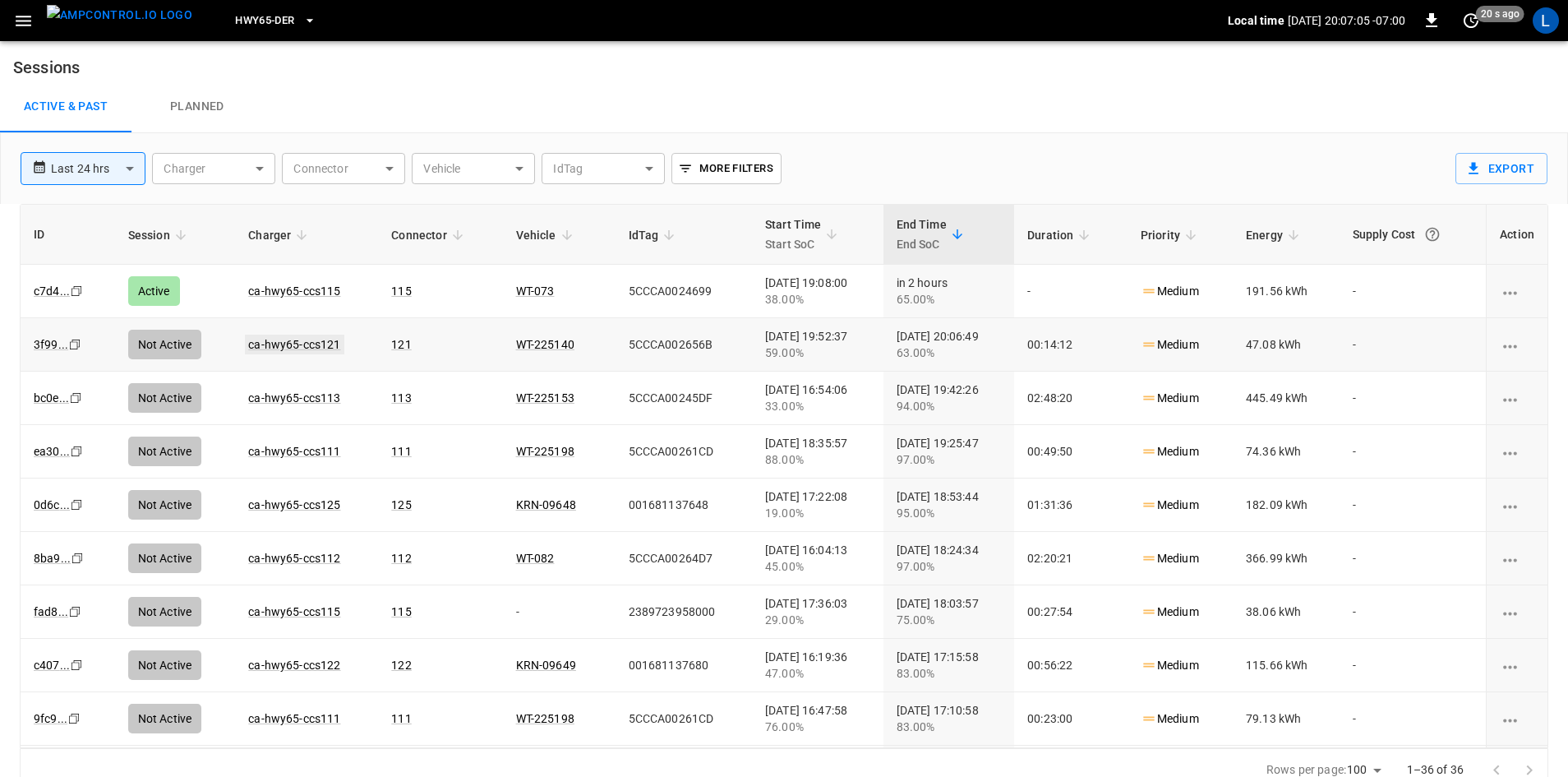
click at [273, 343] on link "ca-hwy65-ccs121" at bounding box center [294, 344] width 99 height 20
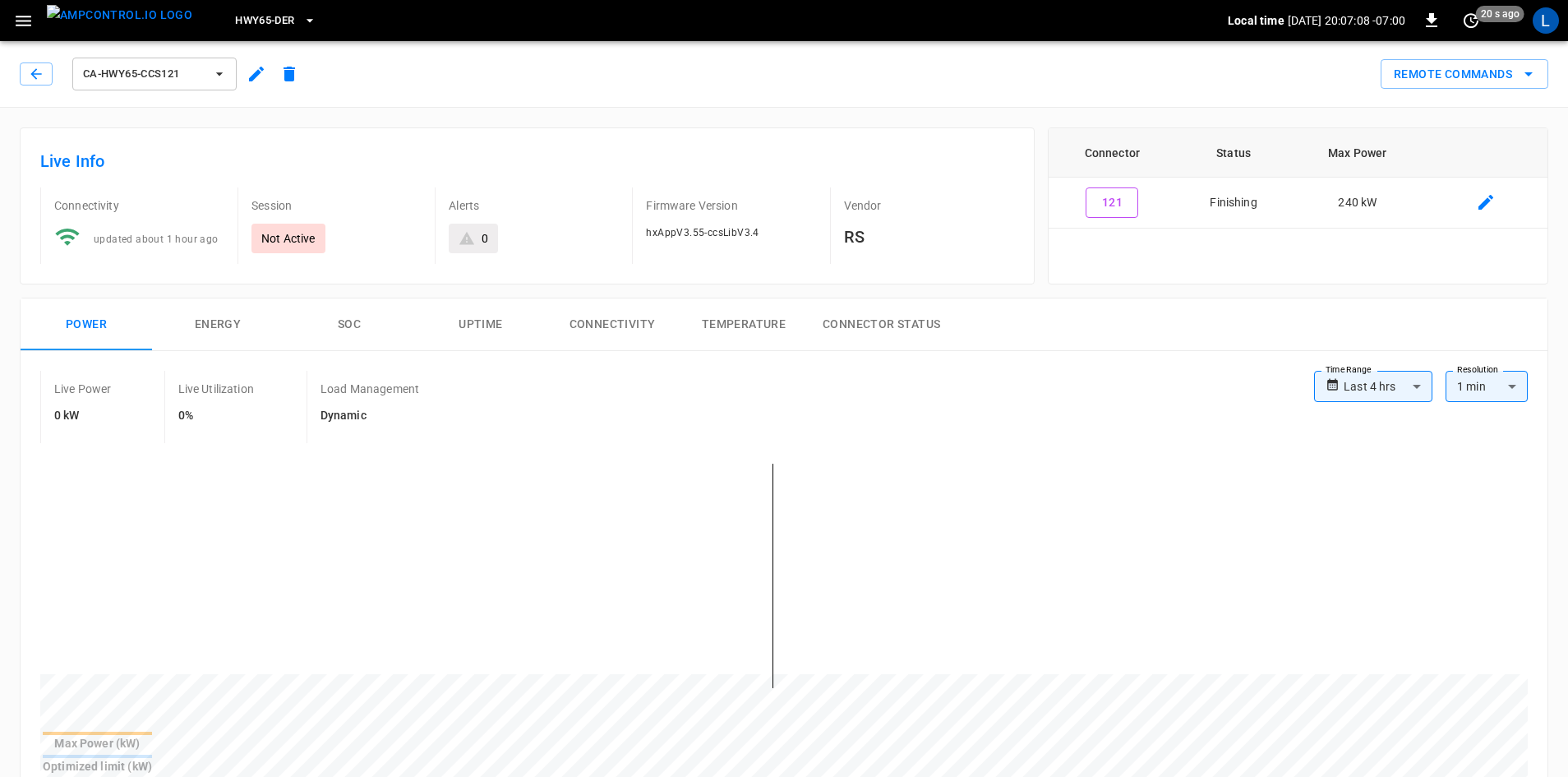
click at [350, 325] on button "SOC" at bounding box center [349, 324] width 131 height 52
